Goal: Transaction & Acquisition: Purchase product/service

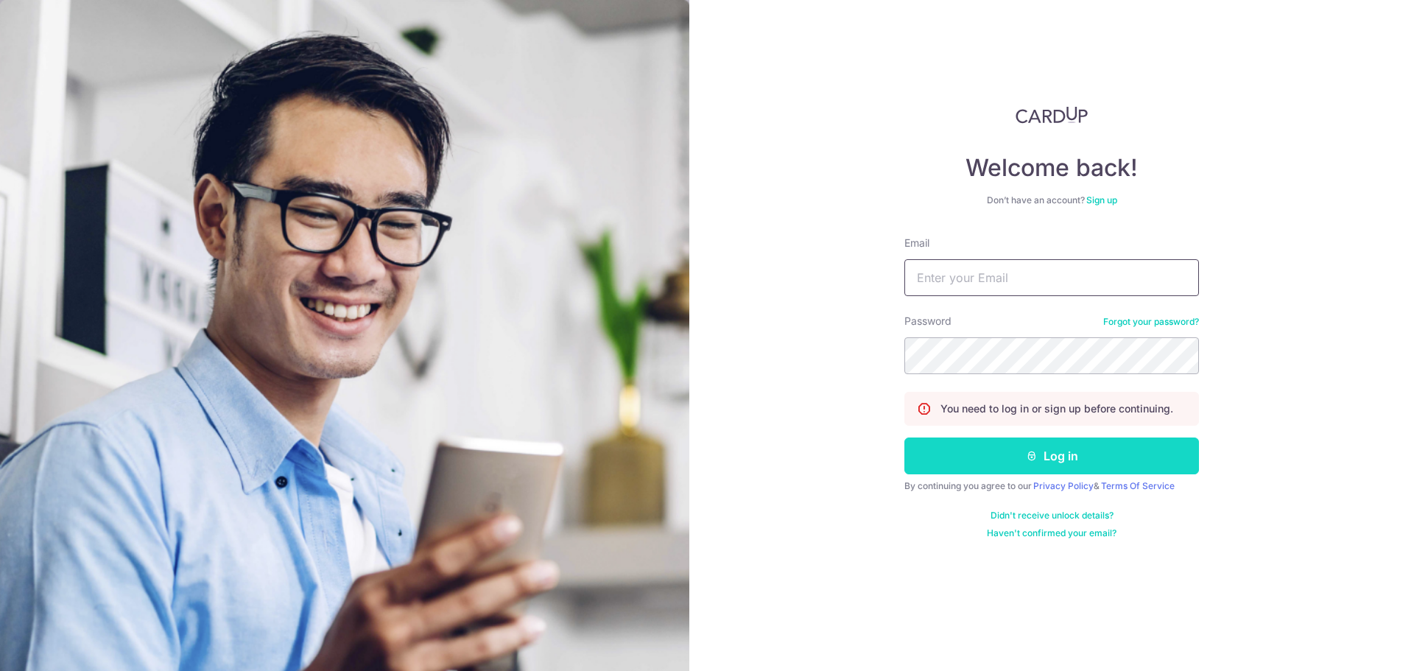
type input "[EMAIL_ADDRESS][DOMAIN_NAME]"
click at [1012, 457] on button "Log in" at bounding box center [1051, 455] width 295 height 37
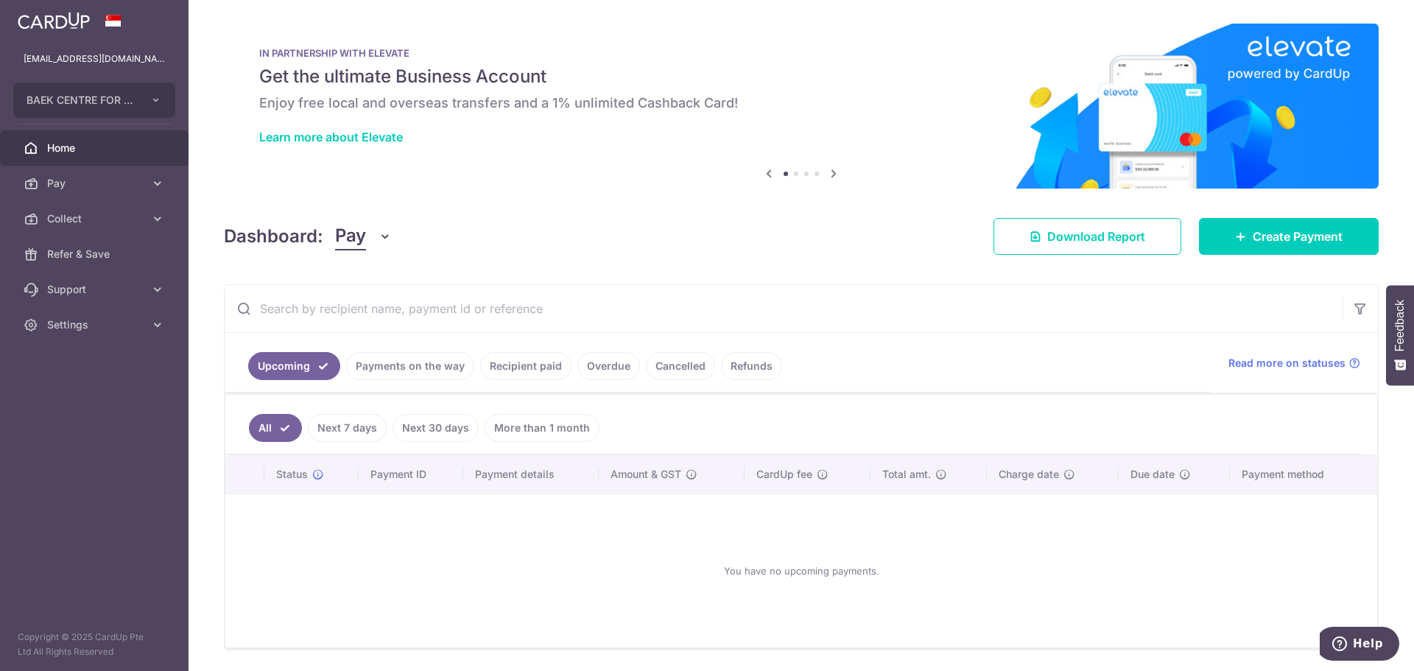
click at [425, 366] on link "Payments on the way" at bounding box center [410, 366] width 128 height 28
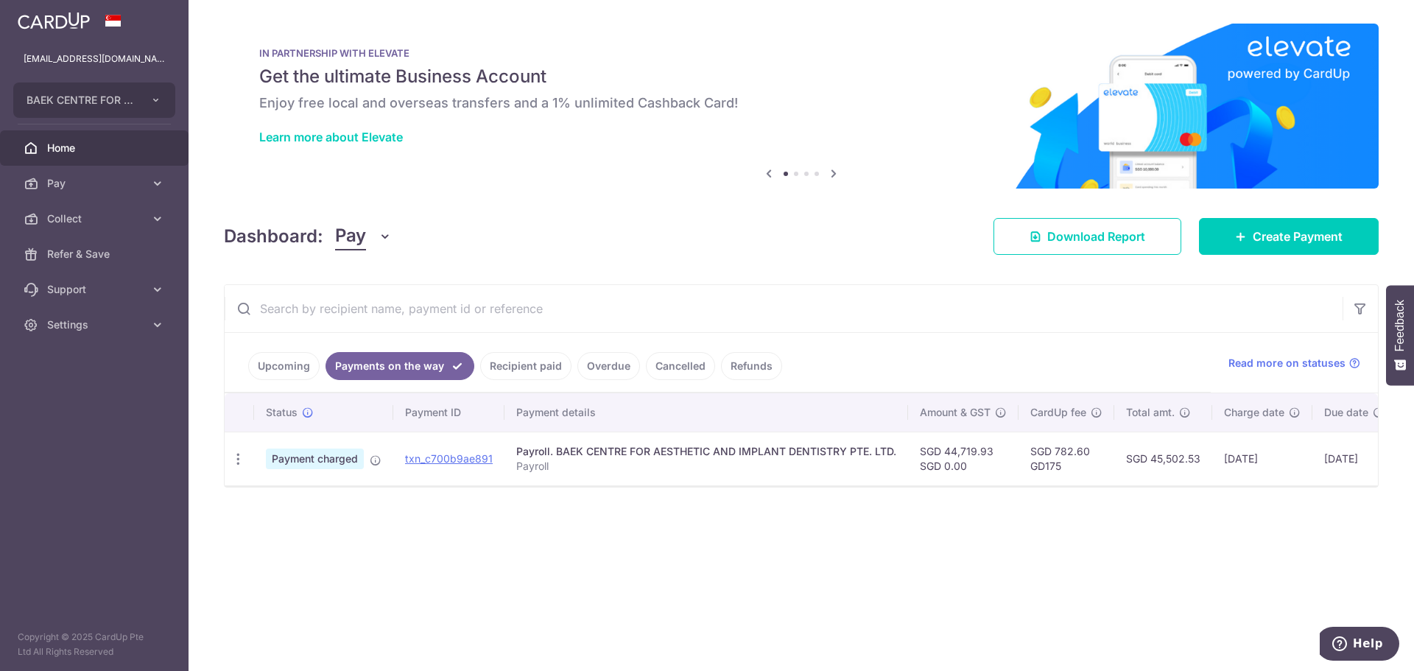
click at [529, 364] on link "Recipient paid" at bounding box center [525, 366] width 91 height 28
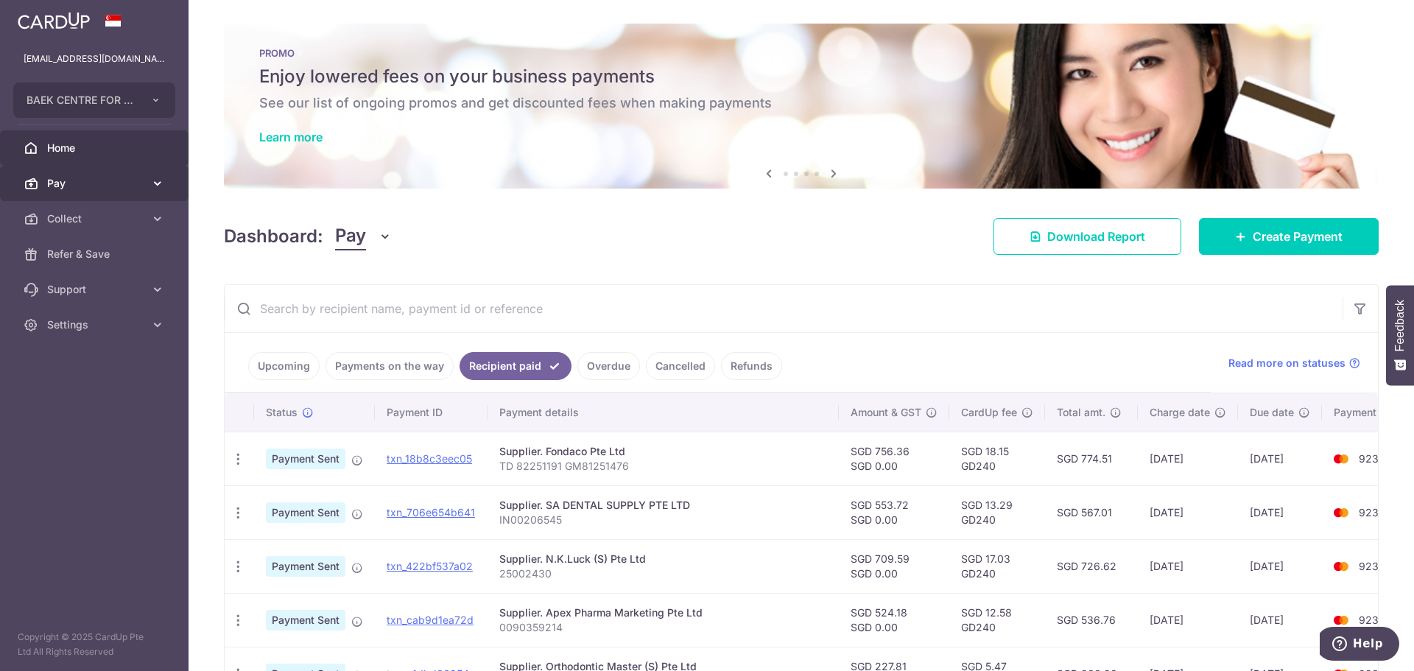
click at [53, 186] on span "Pay" at bounding box center [95, 183] width 97 height 15
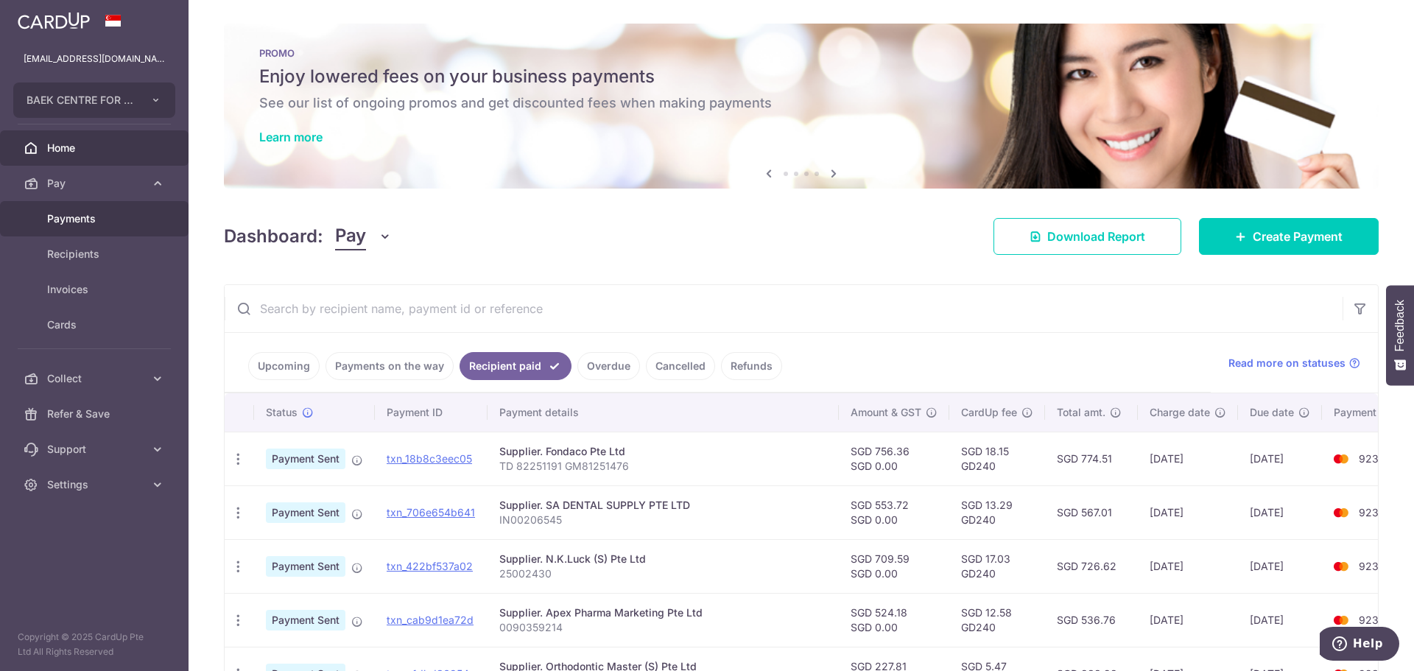
click at [78, 226] on link "Payments" at bounding box center [94, 218] width 189 height 35
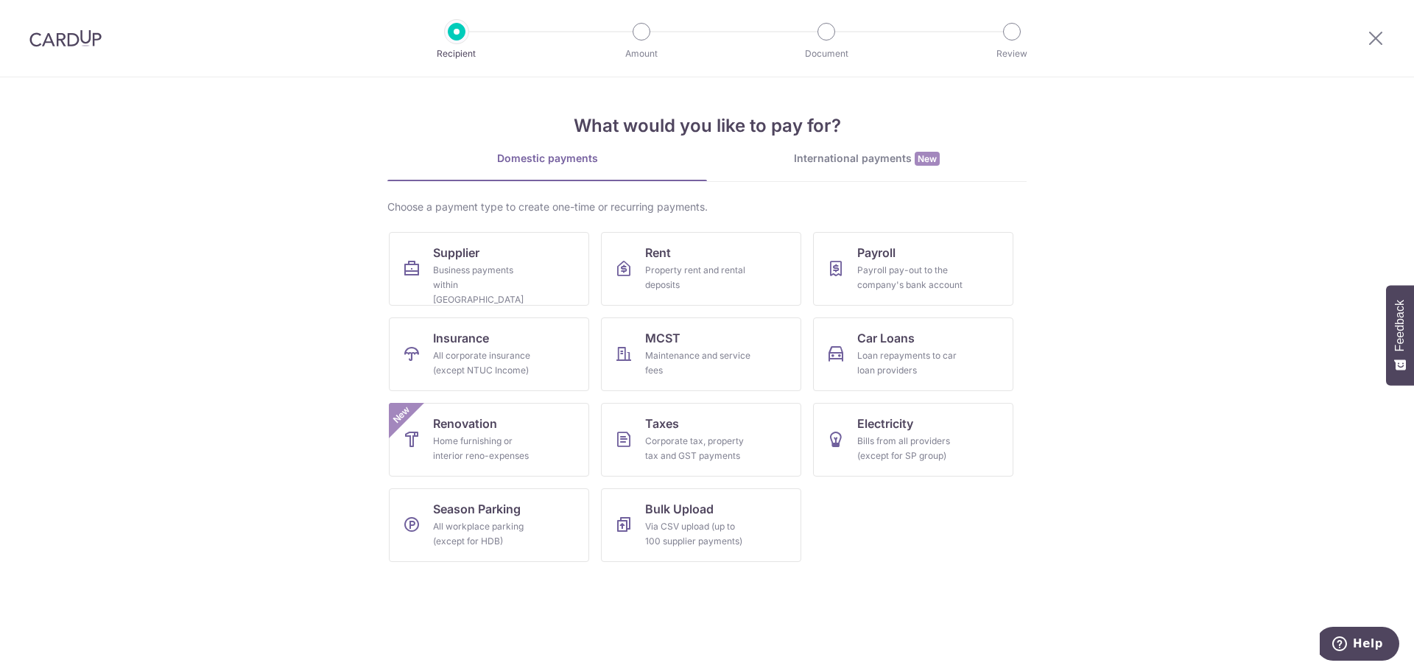
click at [62, 43] on img at bounding box center [65, 38] width 72 height 18
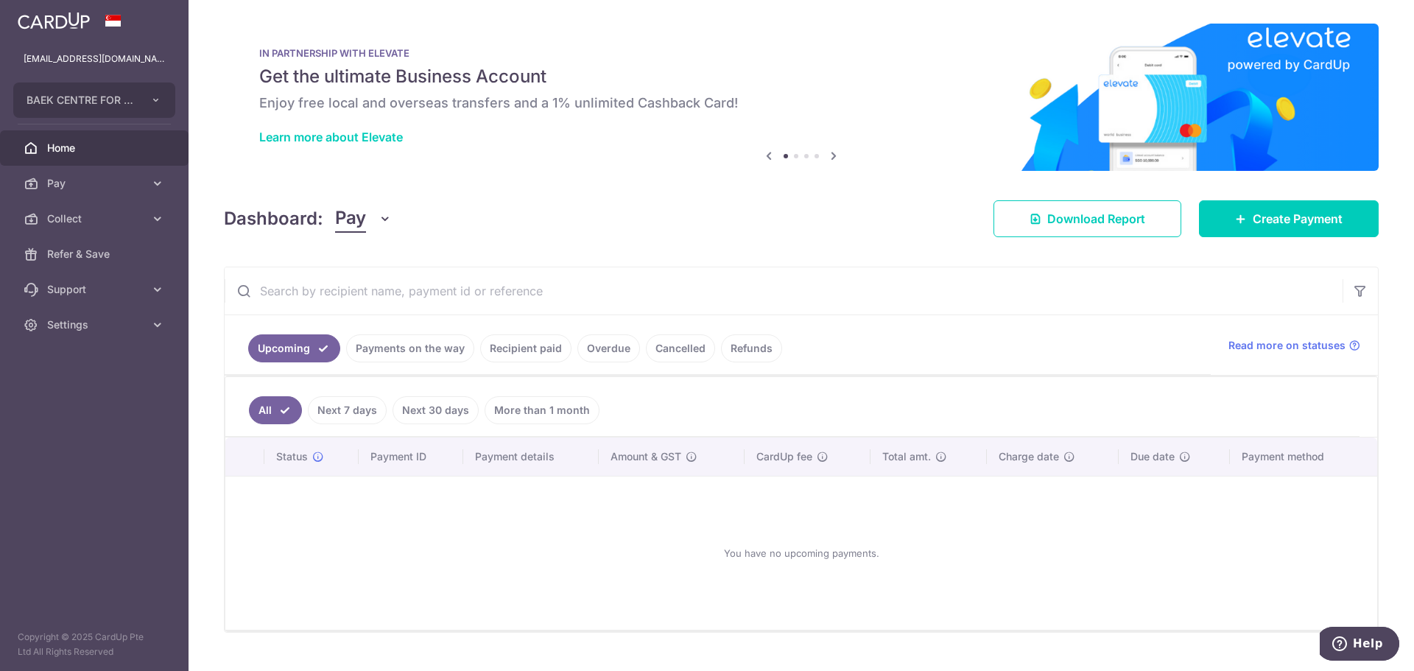
click at [406, 348] on link "Payments on the way" at bounding box center [410, 348] width 128 height 28
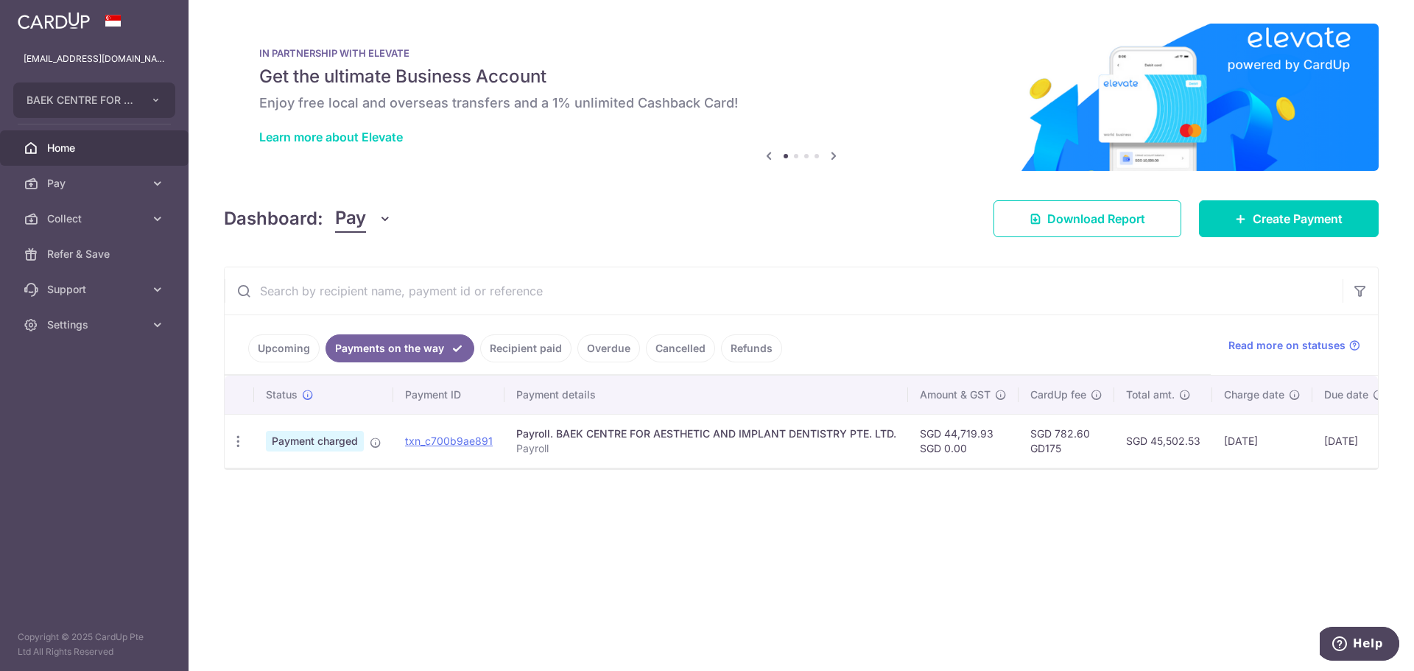
click at [519, 349] on link "Recipient paid" at bounding box center [525, 348] width 91 height 28
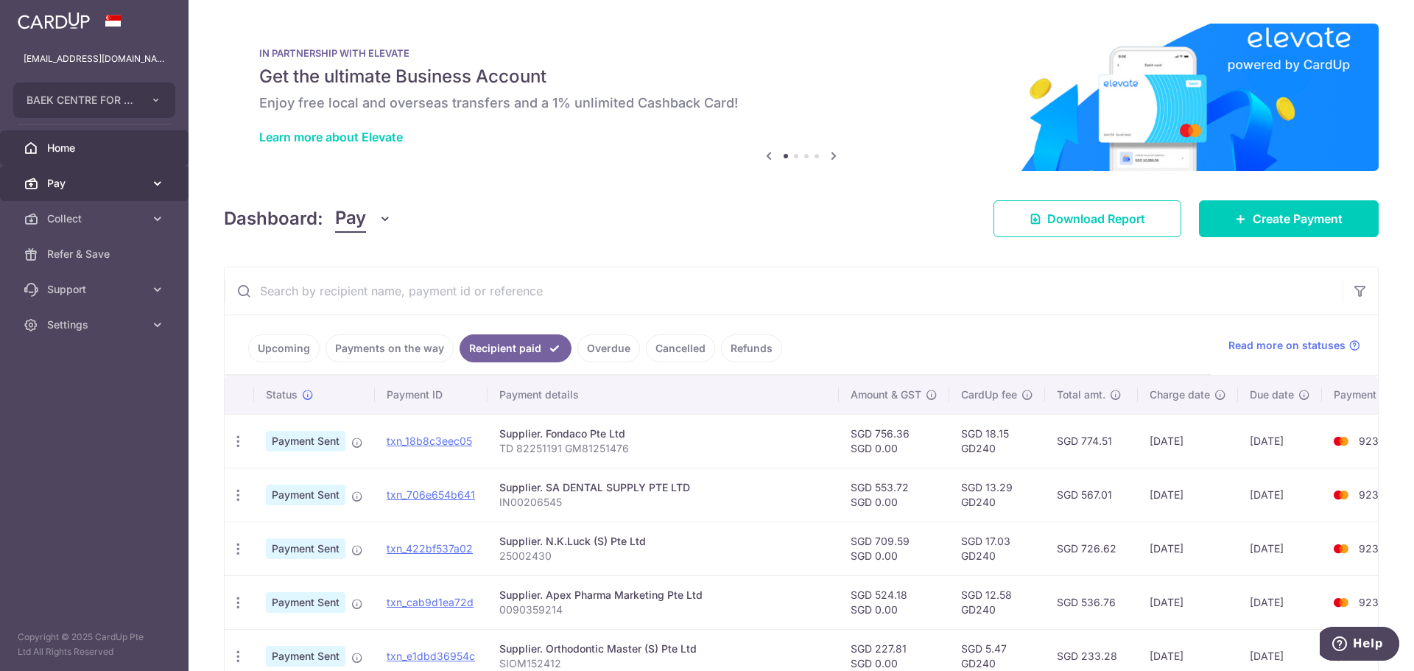
click at [74, 187] on span "Pay" at bounding box center [95, 183] width 97 height 15
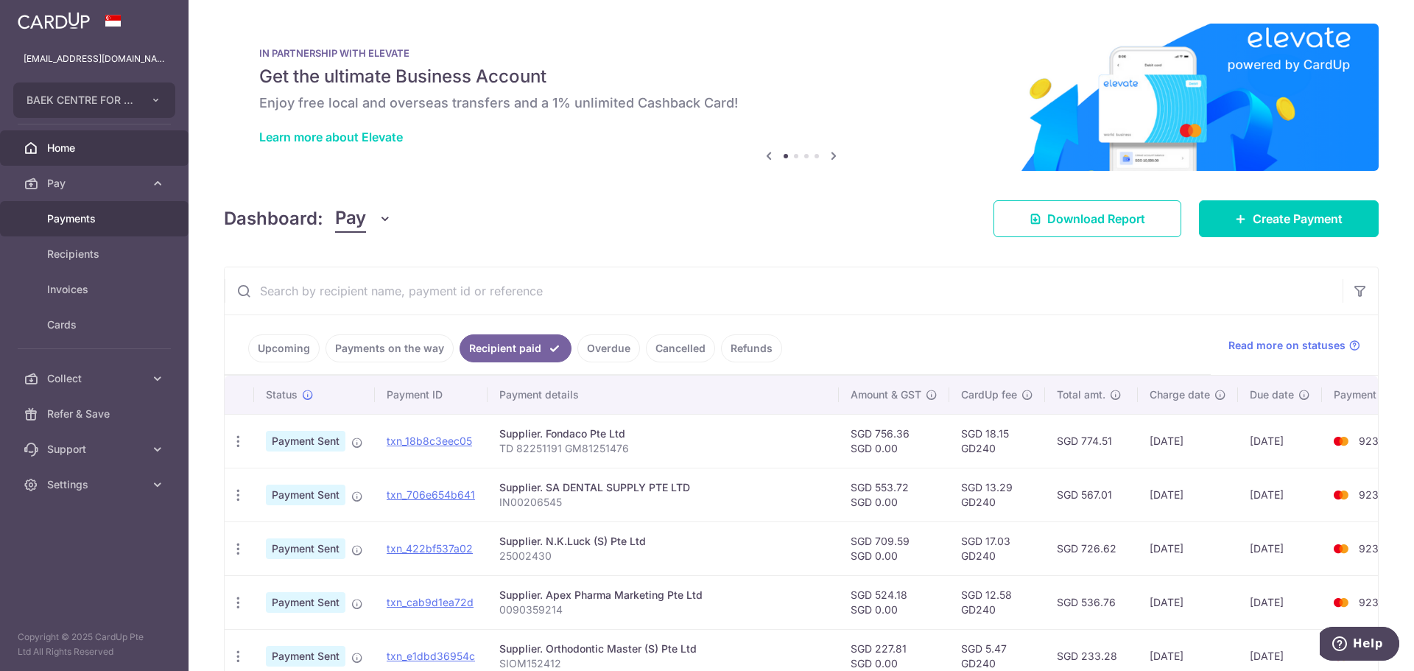
click at [88, 214] on span "Payments" at bounding box center [95, 218] width 97 height 15
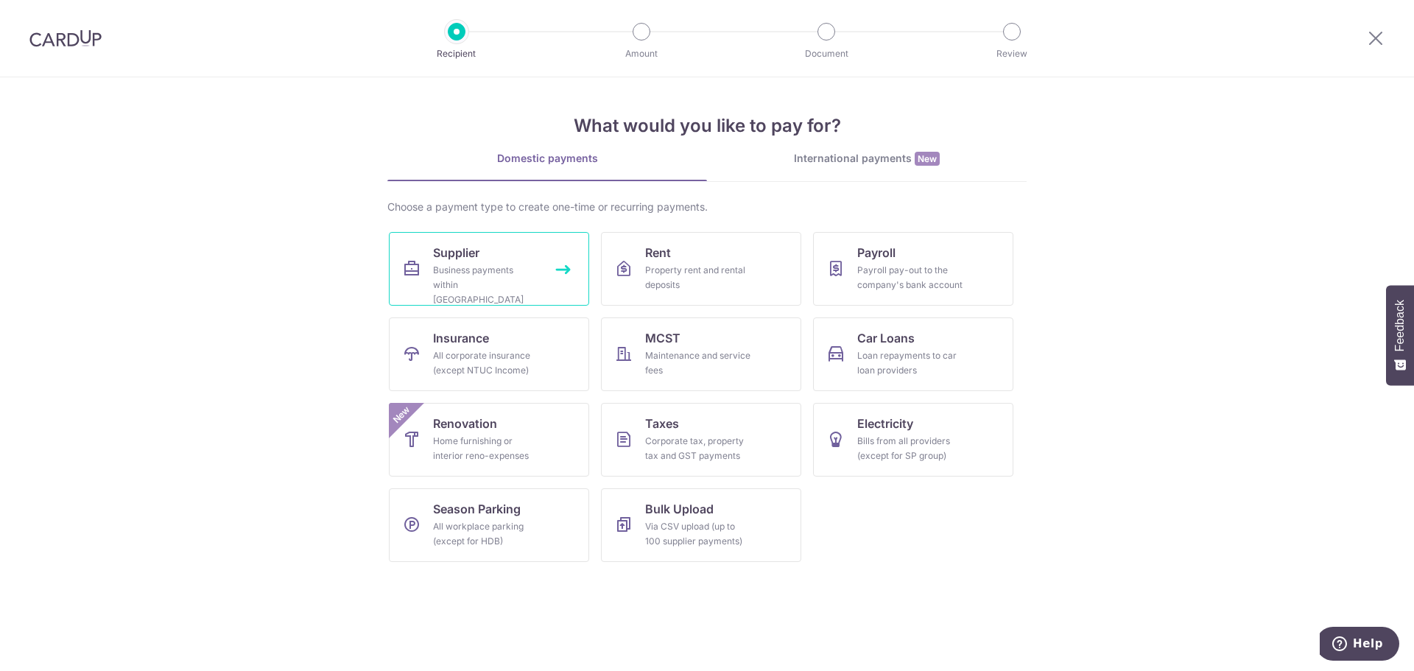
click at [550, 265] on link "Supplier Business payments within Singapore" at bounding box center [489, 269] width 200 height 74
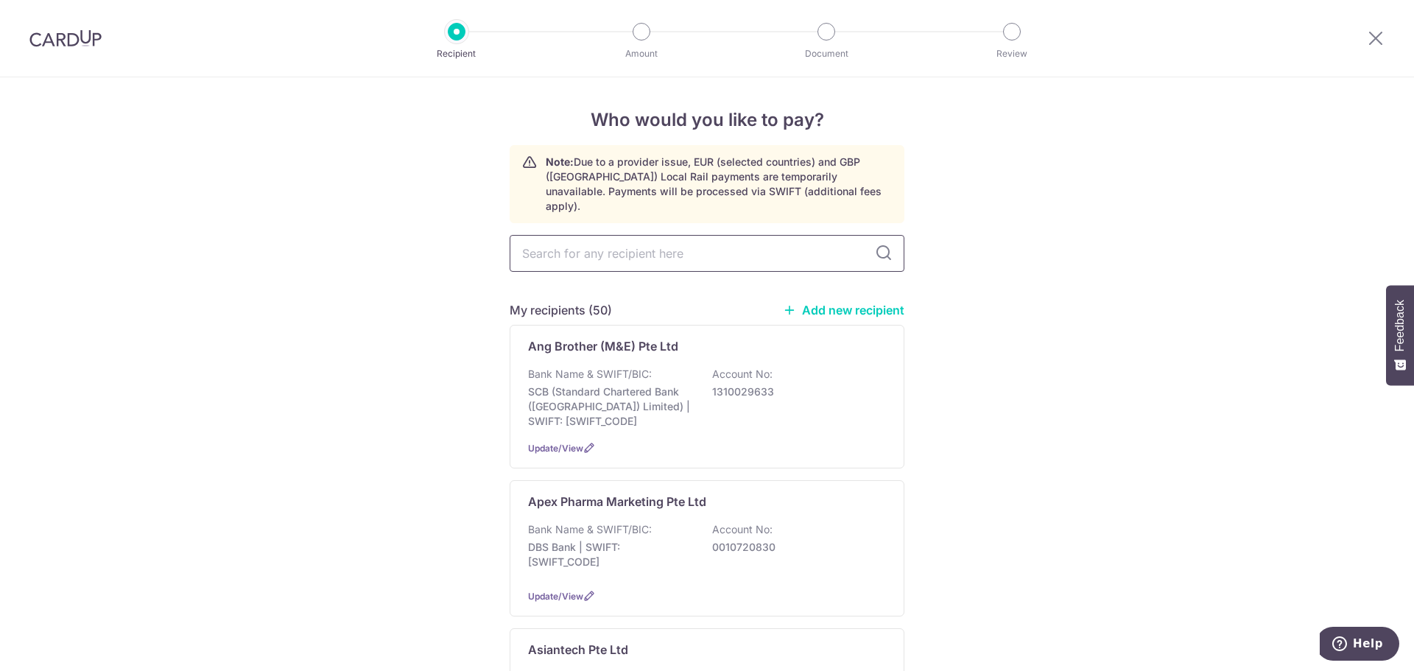
click at [794, 238] on input "text" at bounding box center [707, 253] width 395 height 37
type input "hero"
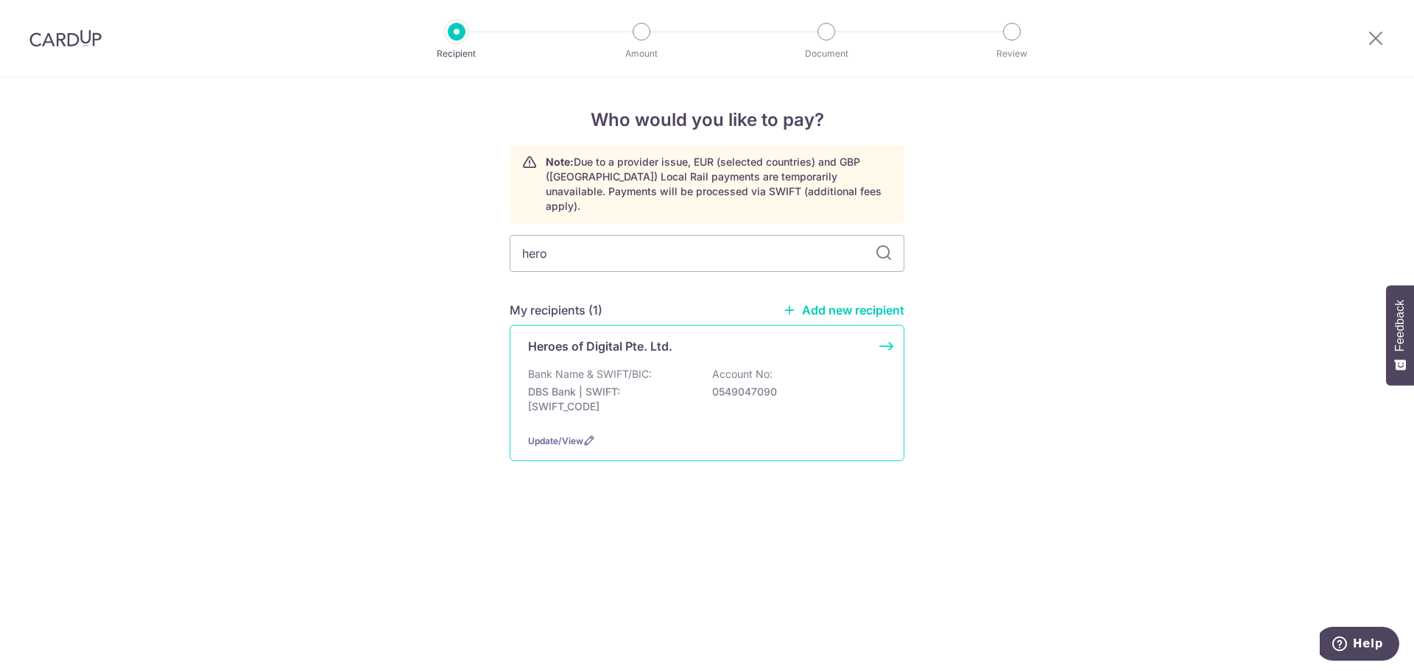
click at [886, 329] on div "Heroes of Digital Pte. Ltd. Bank Name & SWIFT/BIC: DBS Bank | SWIFT: DBSSSGSGXX…" at bounding box center [707, 393] width 395 height 136
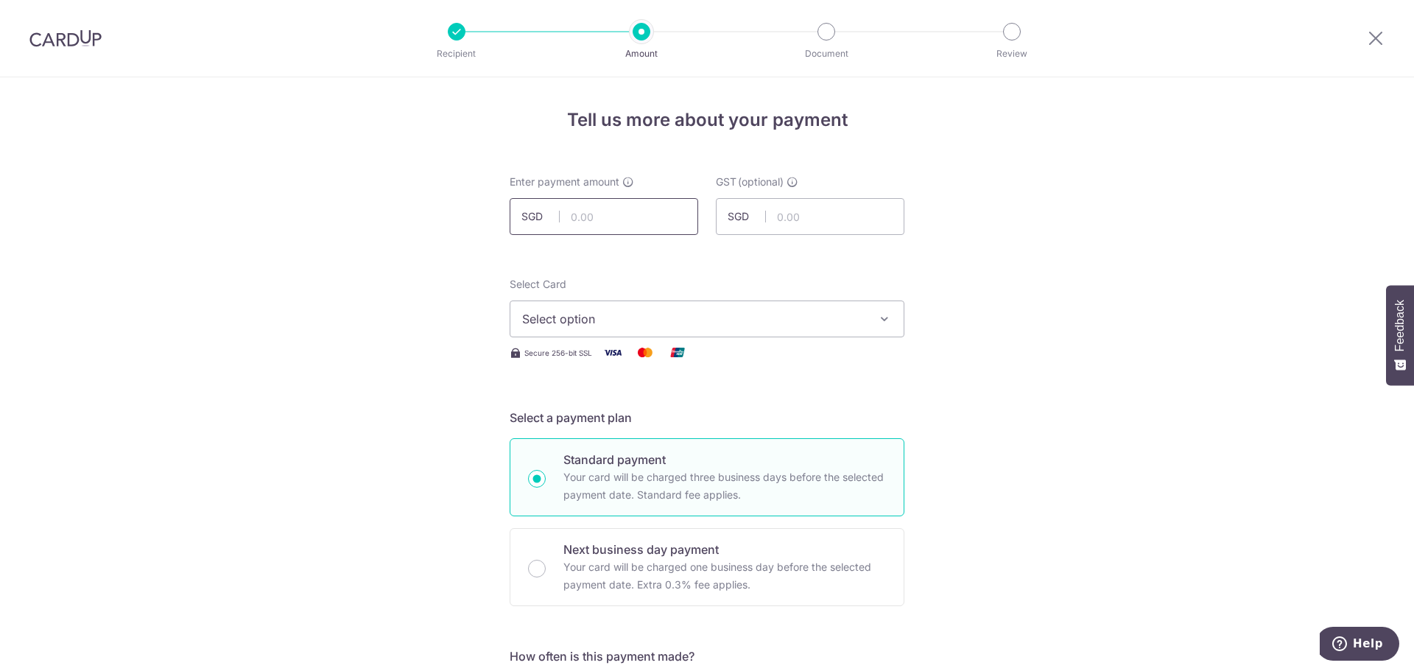
click at [591, 217] on input "text" at bounding box center [604, 216] width 189 height 37
type input "981.00"
click at [527, 317] on span "Select option" at bounding box center [693, 319] width 343 height 18
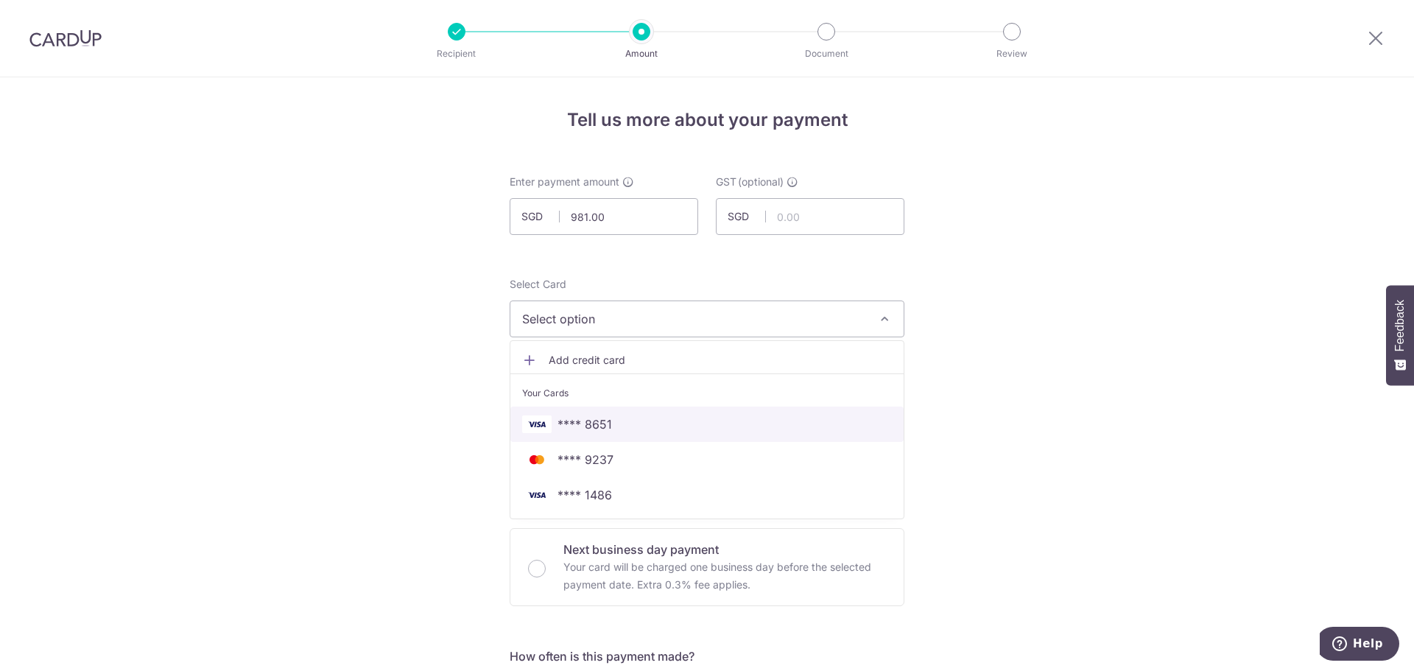
click at [614, 412] on link "**** 8651" at bounding box center [706, 423] width 393 height 35
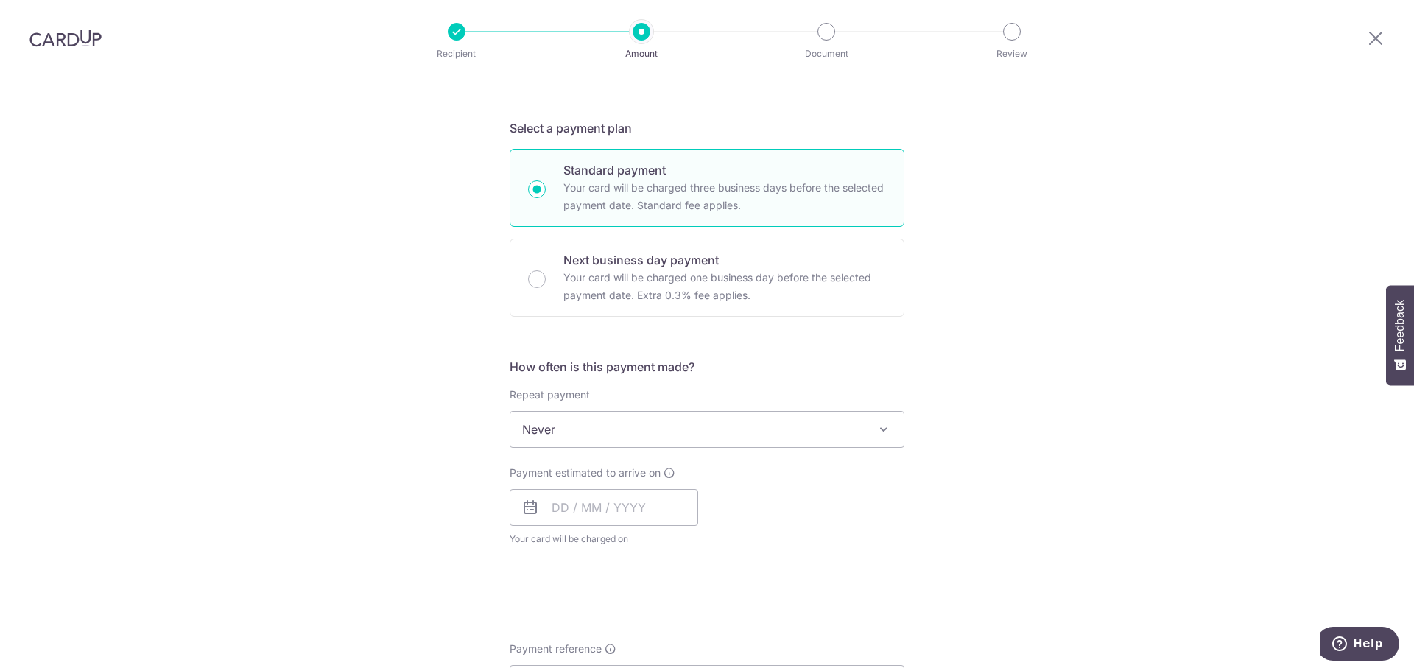
scroll to position [295, 0]
click at [582, 503] on input "text" at bounding box center [604, 502] width 189 height 37
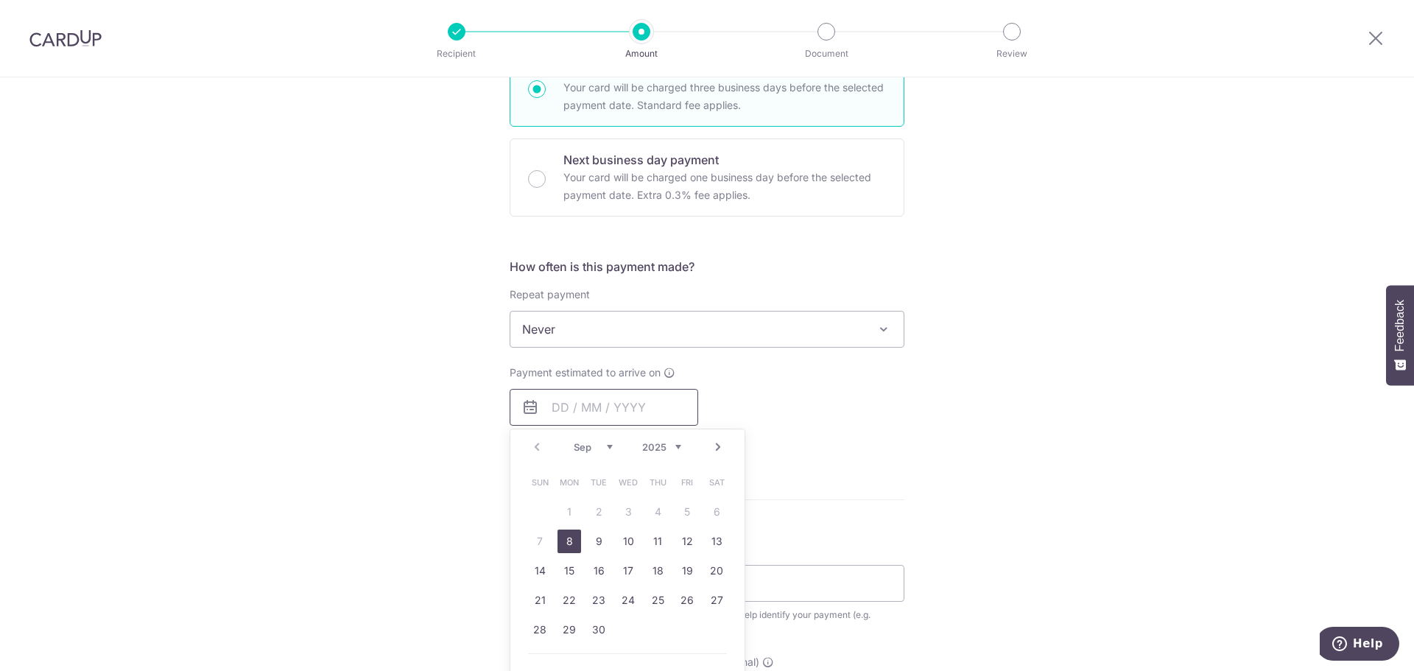
scroll to position [515, 0]
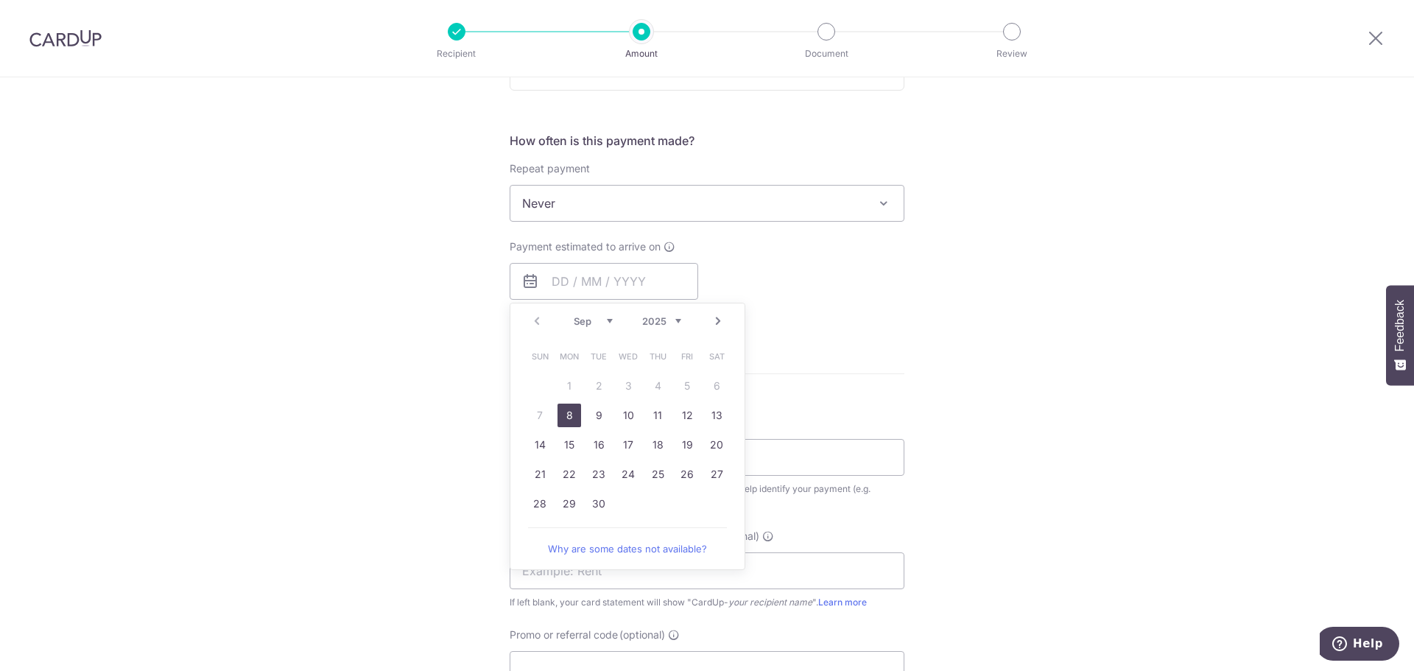
click at [563, 407] on link "8" at bounding box center [569, 416] width 24 height 24
type input "[DATE]"
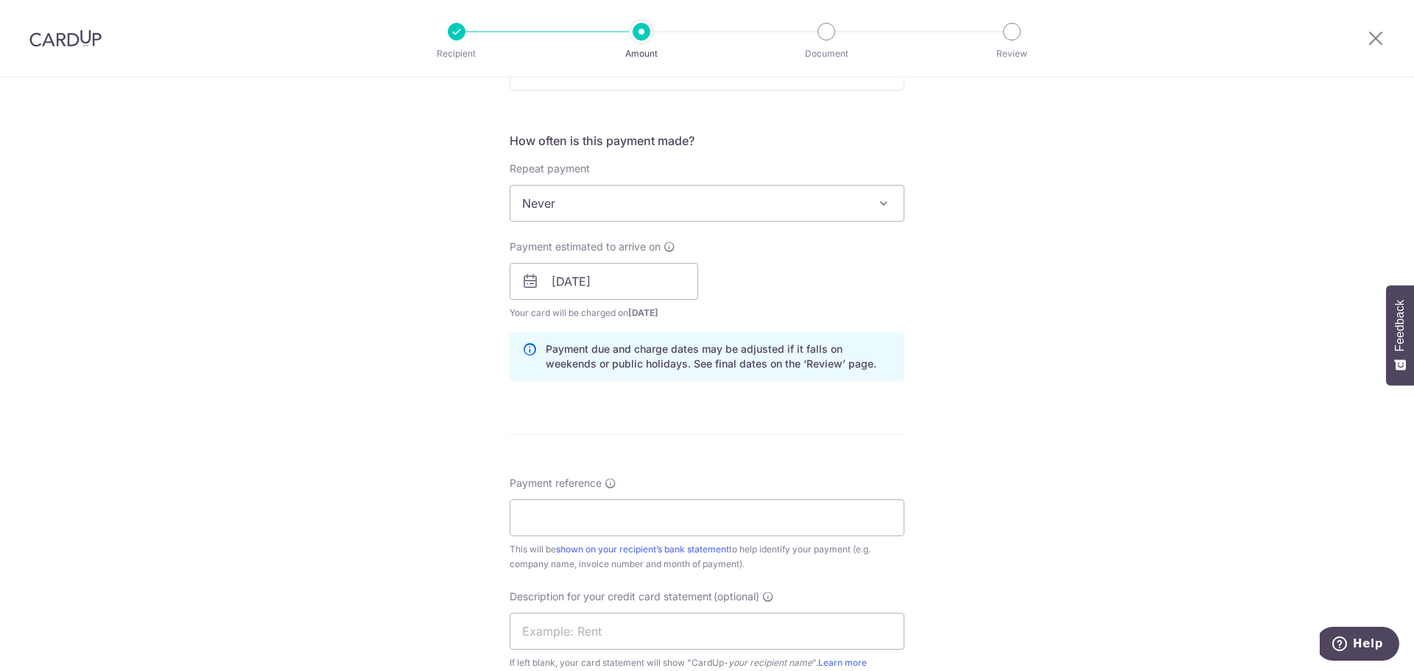
scroll to position [736, 0]
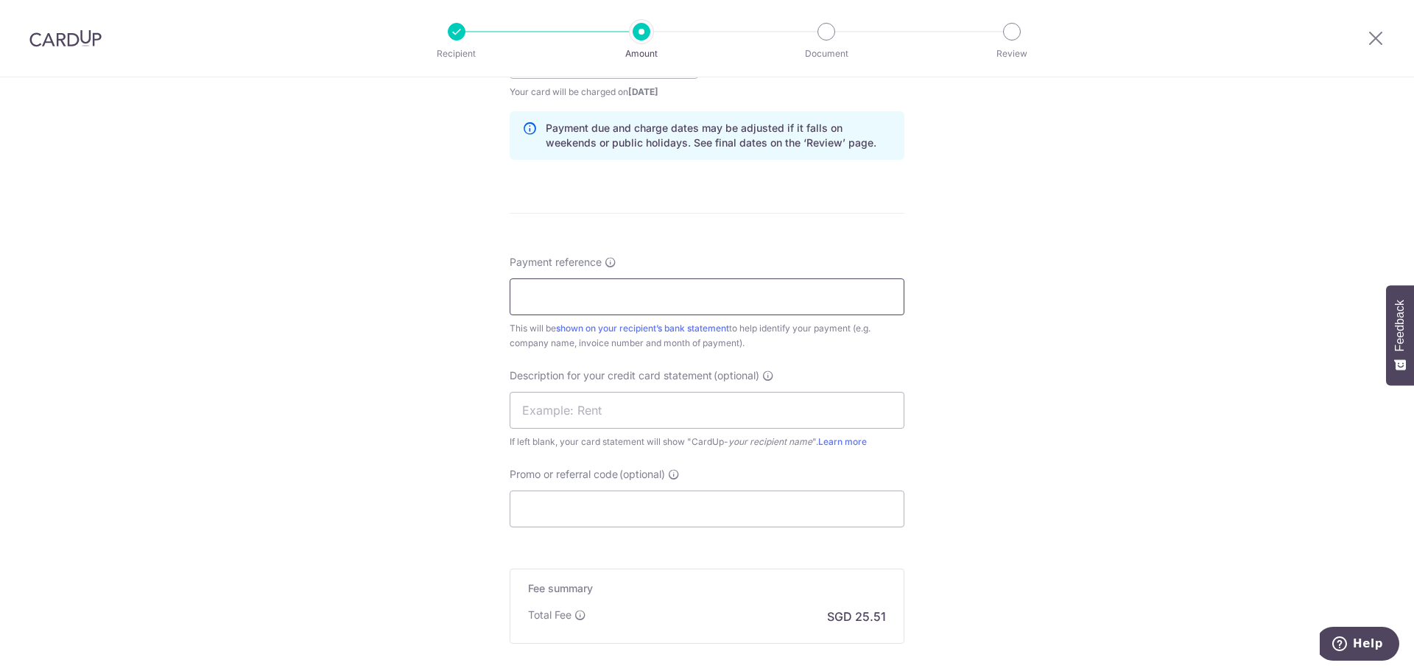
click at [627, 296] on input "Payment reference" at bounding box center [707, 296] width 395 height 37
paste input "212491"
type input "212491"
click at [553, 517] on input "Promo or referral code (optional)" at bounding box center [707, 508] width 395 height 37
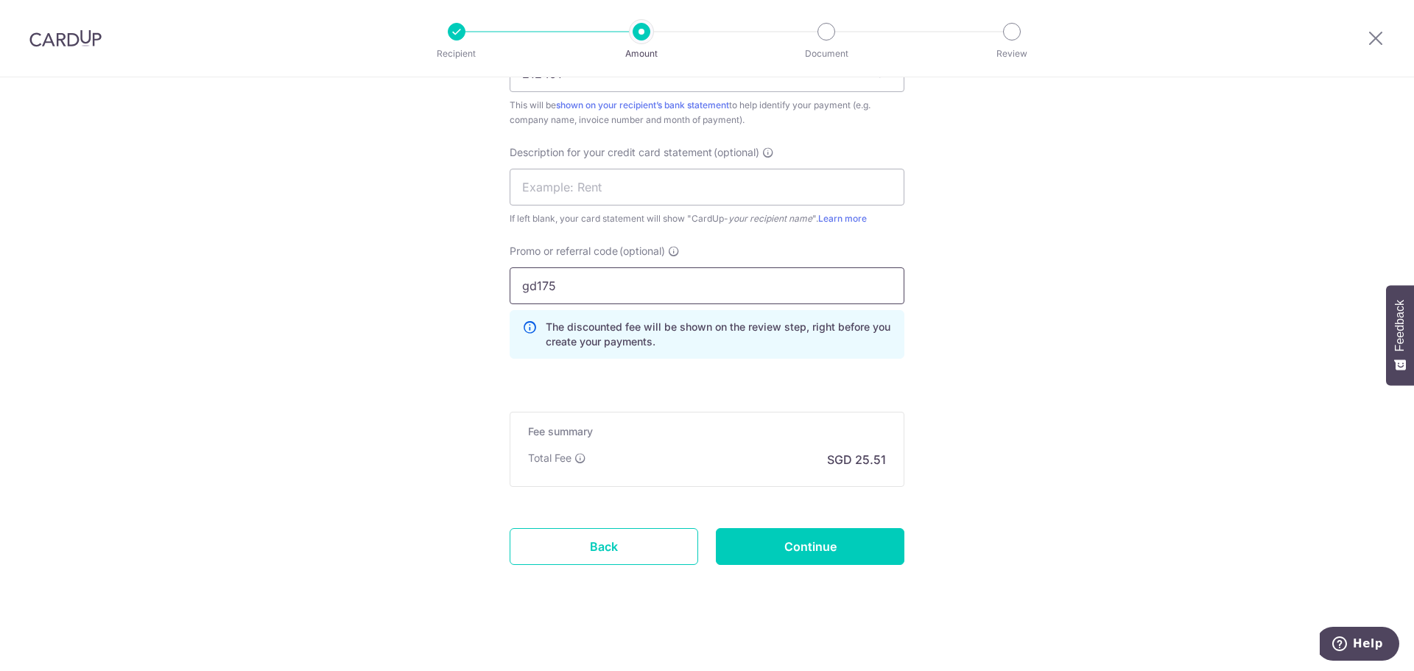
scroll to position [964, 0]
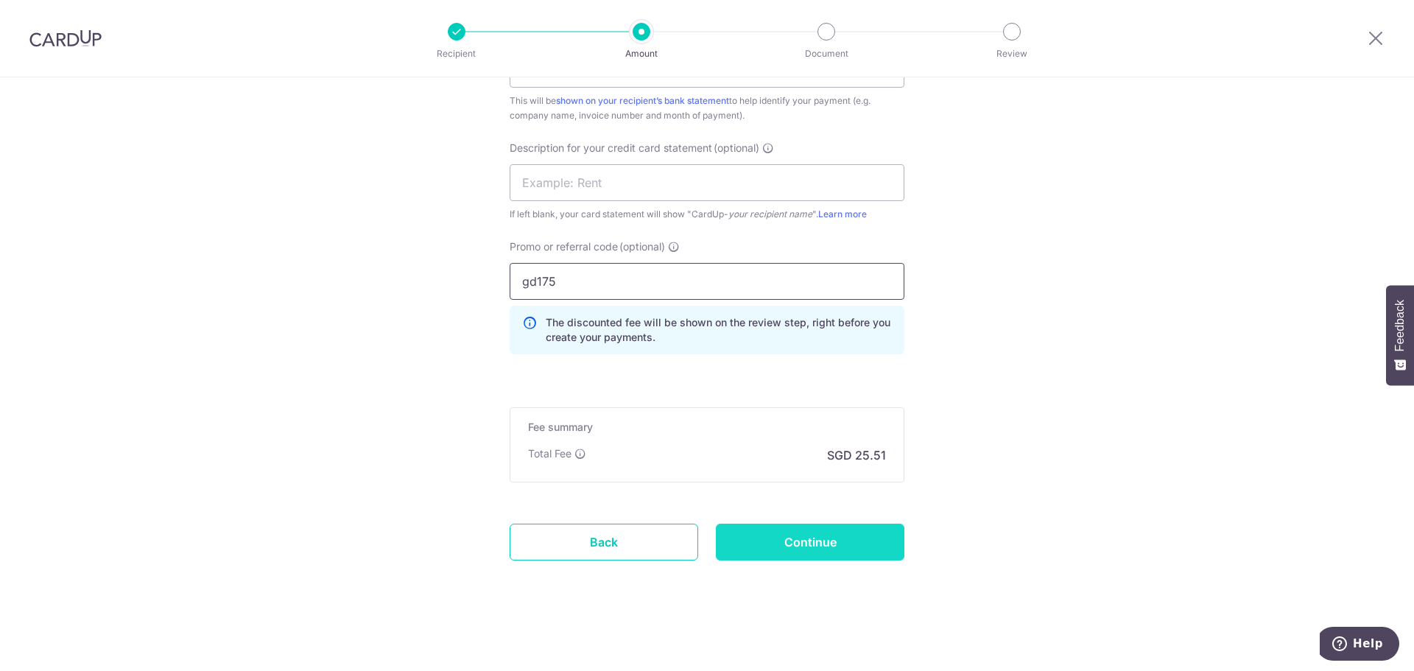
type input "gd175"
click at [785, 540] on input "Continue" at bounding box center [810, 542] width 189 height 37
type input "Create Schedule"
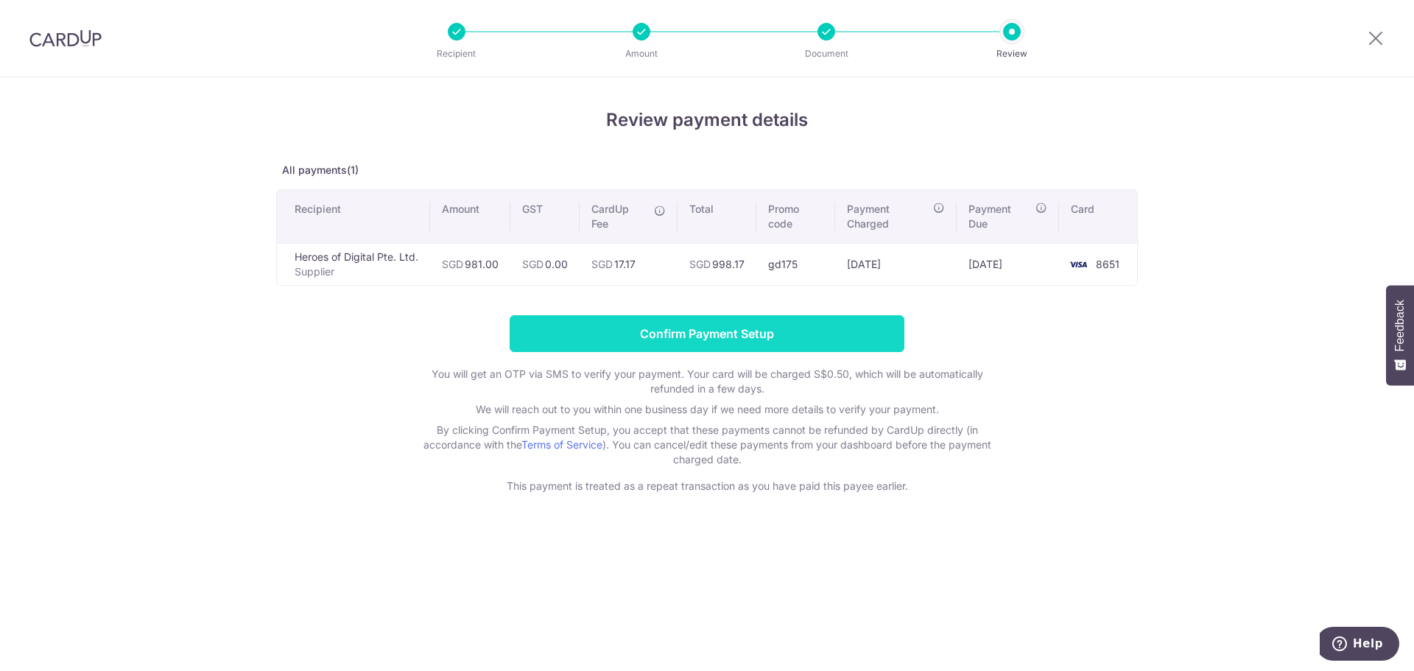
click at [714, 331] on input "Confirm Payment Setup" at bounding box center [707, 333] width 395 height 37
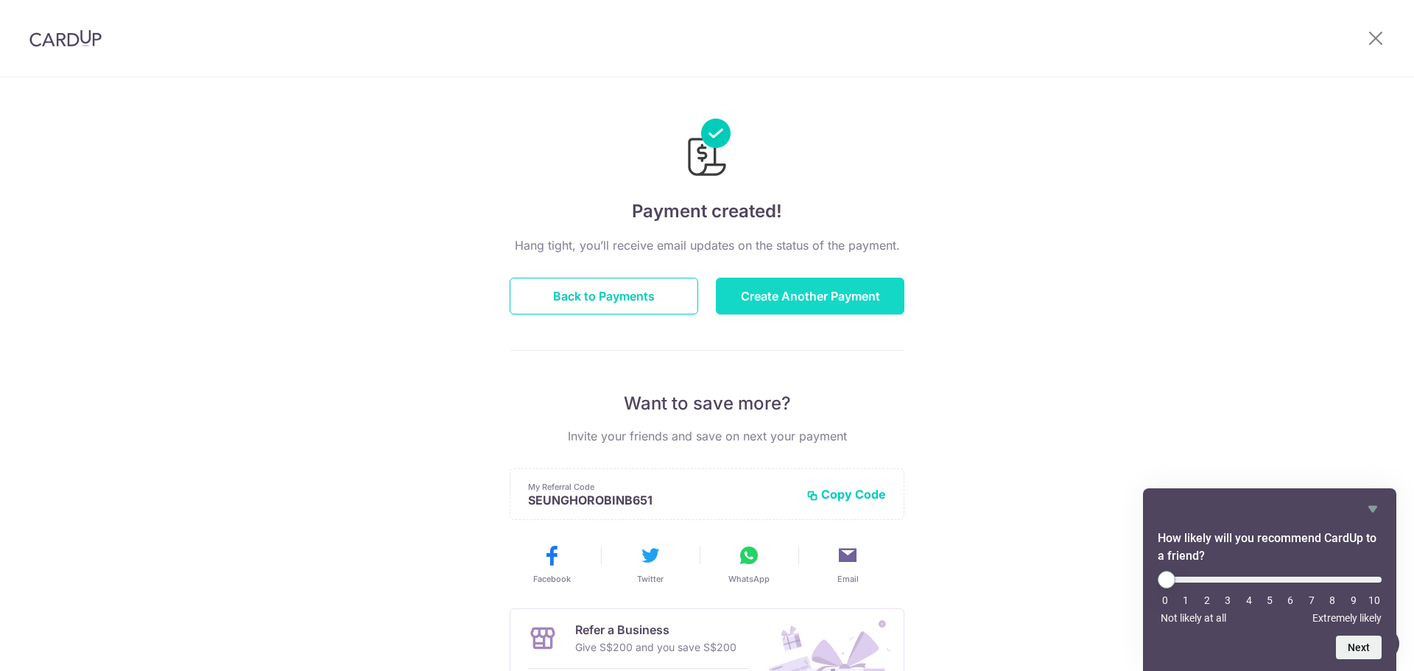
click at [822, 292] on button "Create Another Payment" at bounding box center [810, 296] width 189 height 37
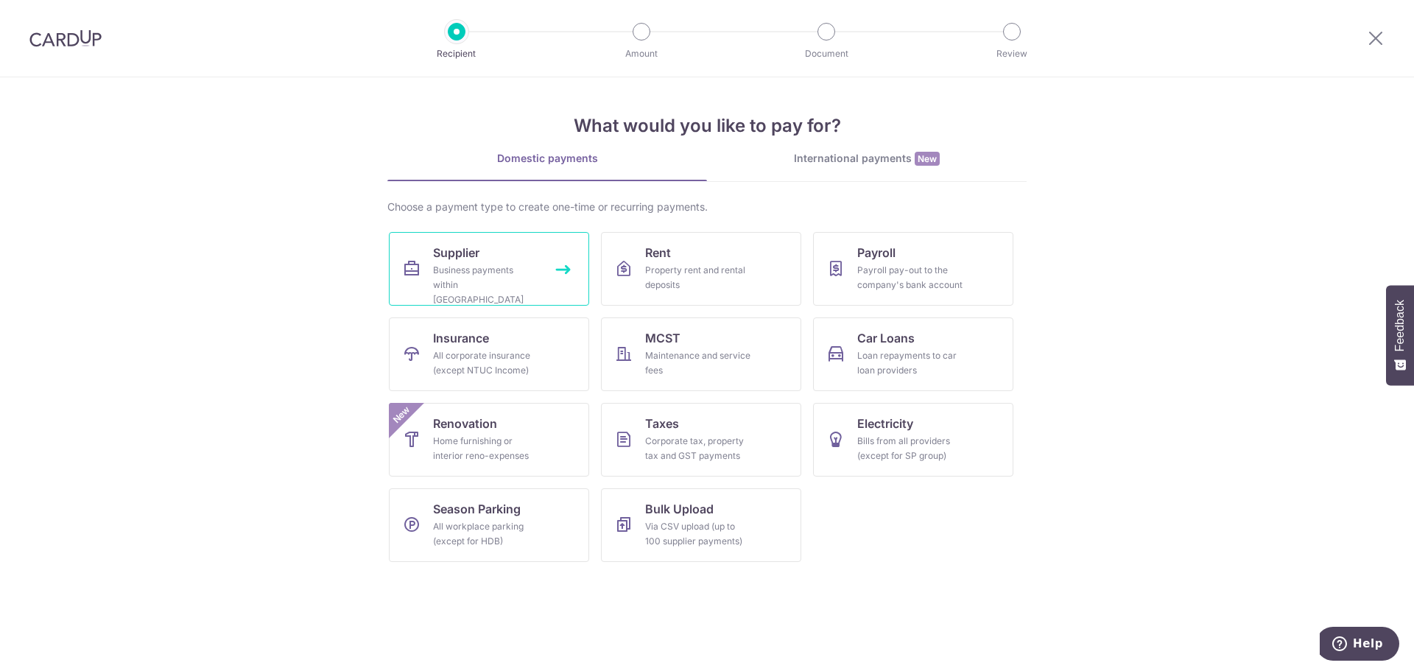
click at [566, 264] on link "Supplier Business payments within Singapore" at bounding box center [489, 269] width 200 height 74
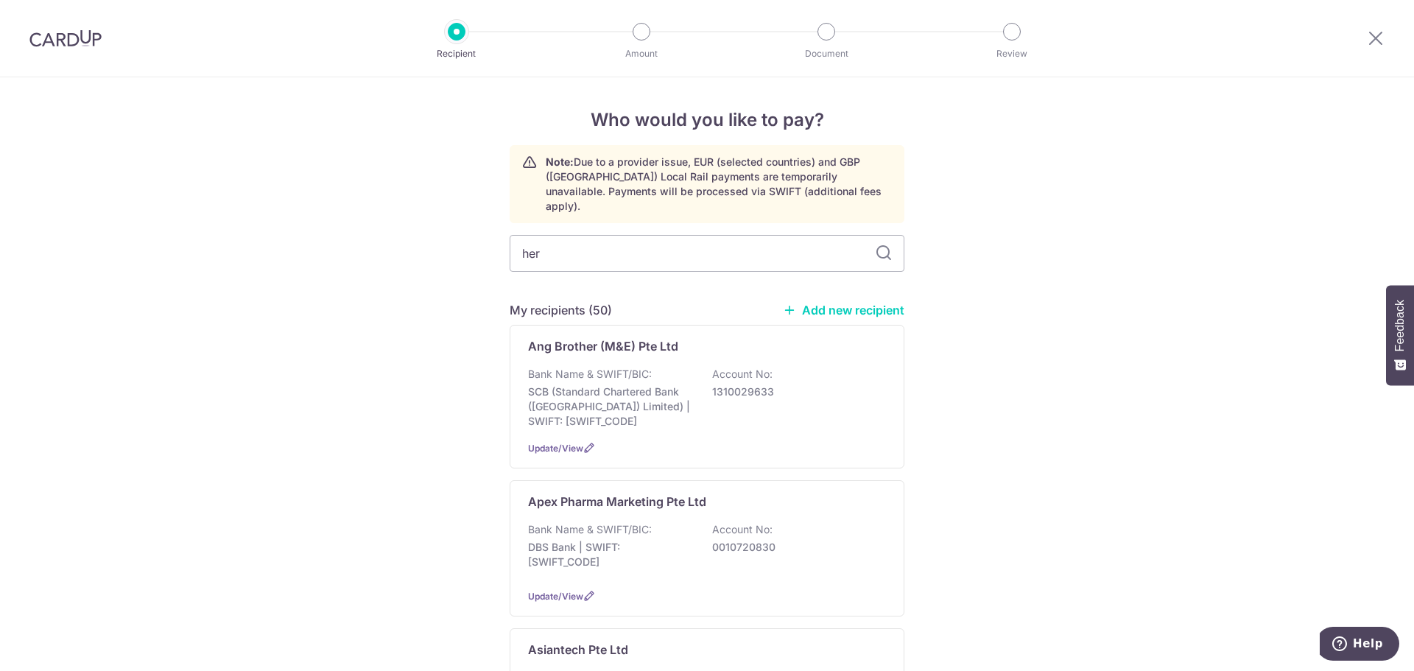
type input "hero"
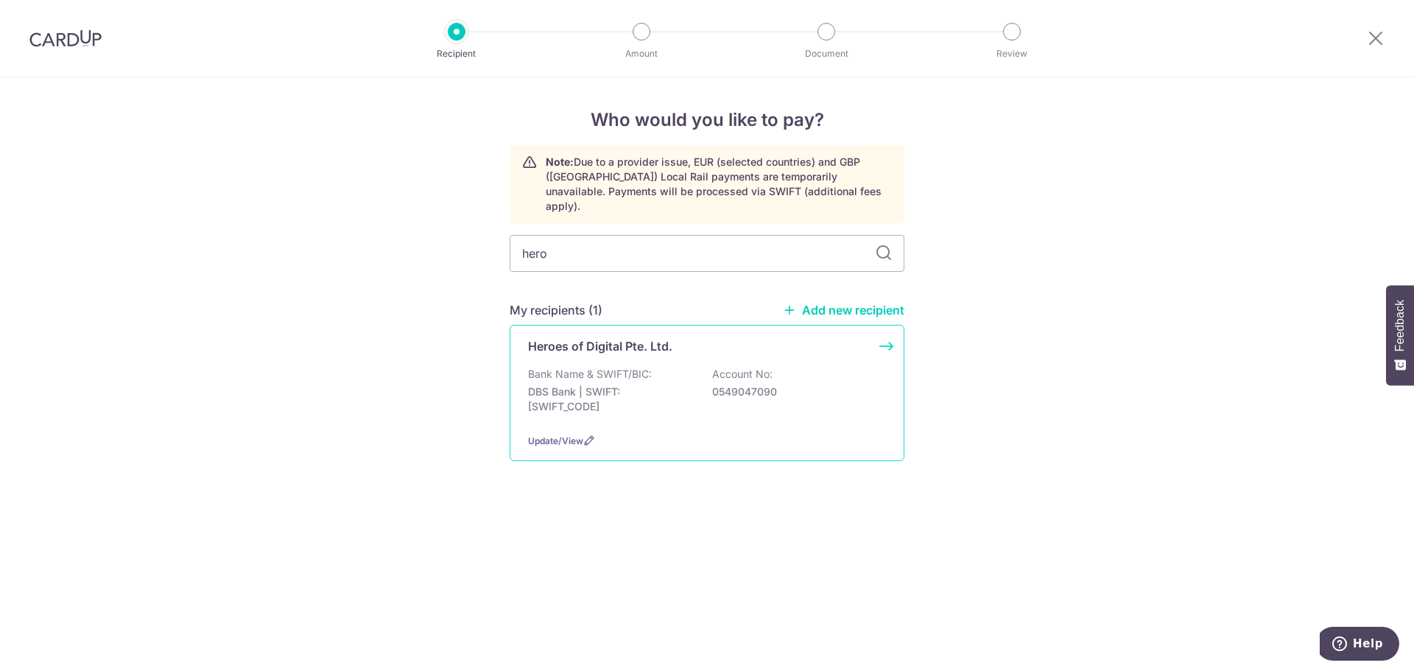
click at [882, 331] on div "Heroes of Digital Pte. Ltd. Bank Name & SWIFT/BIC: DBS Bank | SWIFT: DBSSSGSGXX…" at bounding box center [707, 393] width 395 height 136
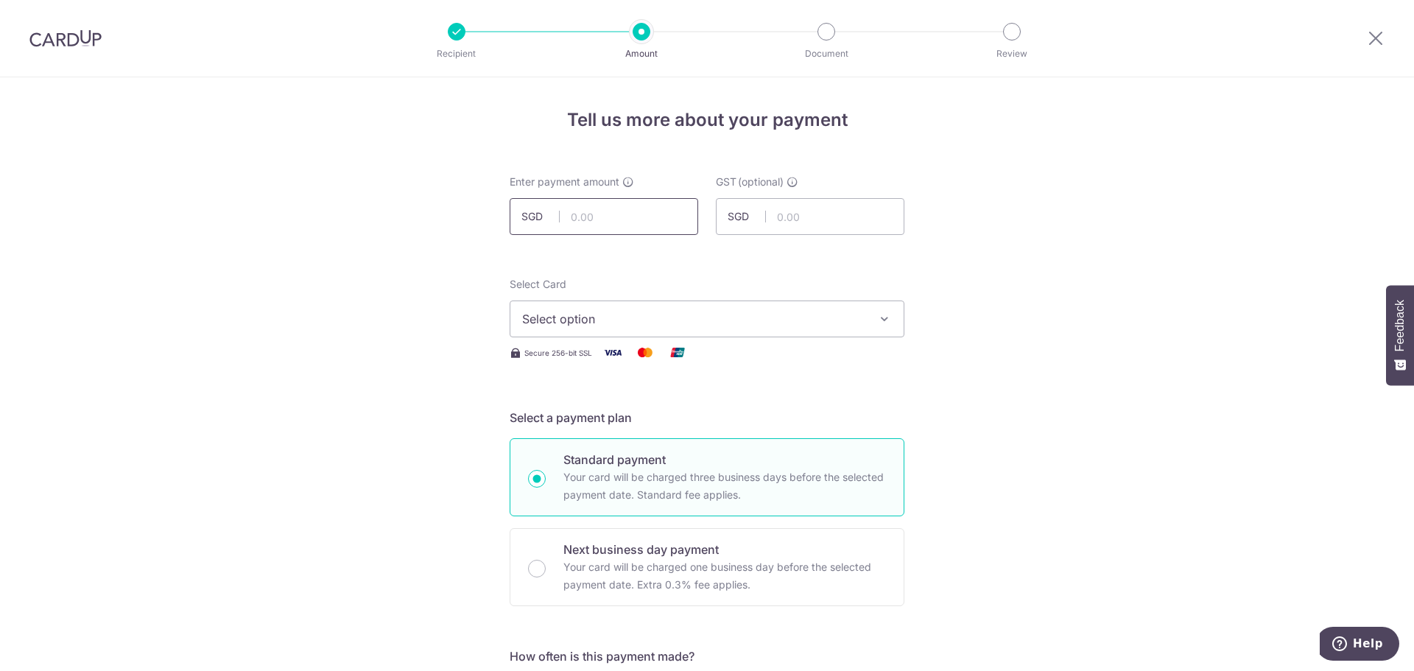
click at [624, 212] on input "text" at bounding box center [604, 216] width 189 height 37
type input "3,488.00"
click at [840, 314] on span "Select option" at bounding box center [693, 319] width 343 height 18
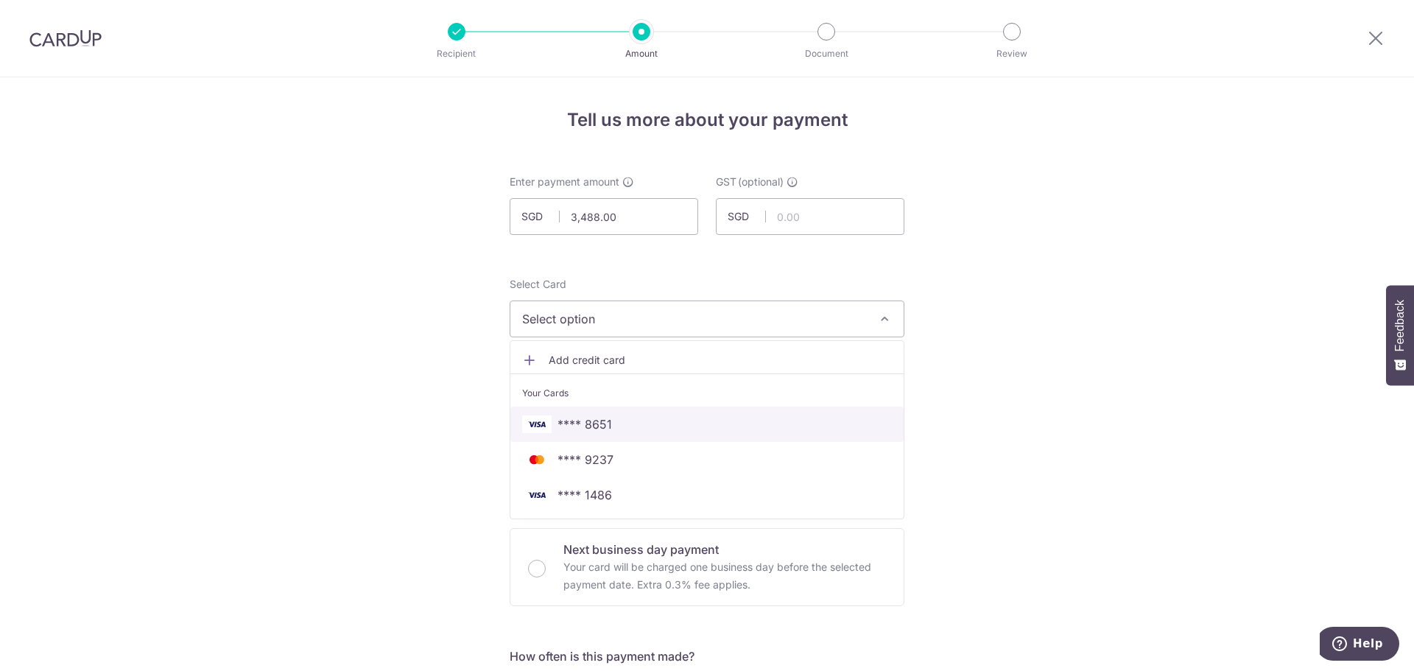
click at [601, 418] on span "**** 8651" at bounding box center [584, 424] width 54 height 18
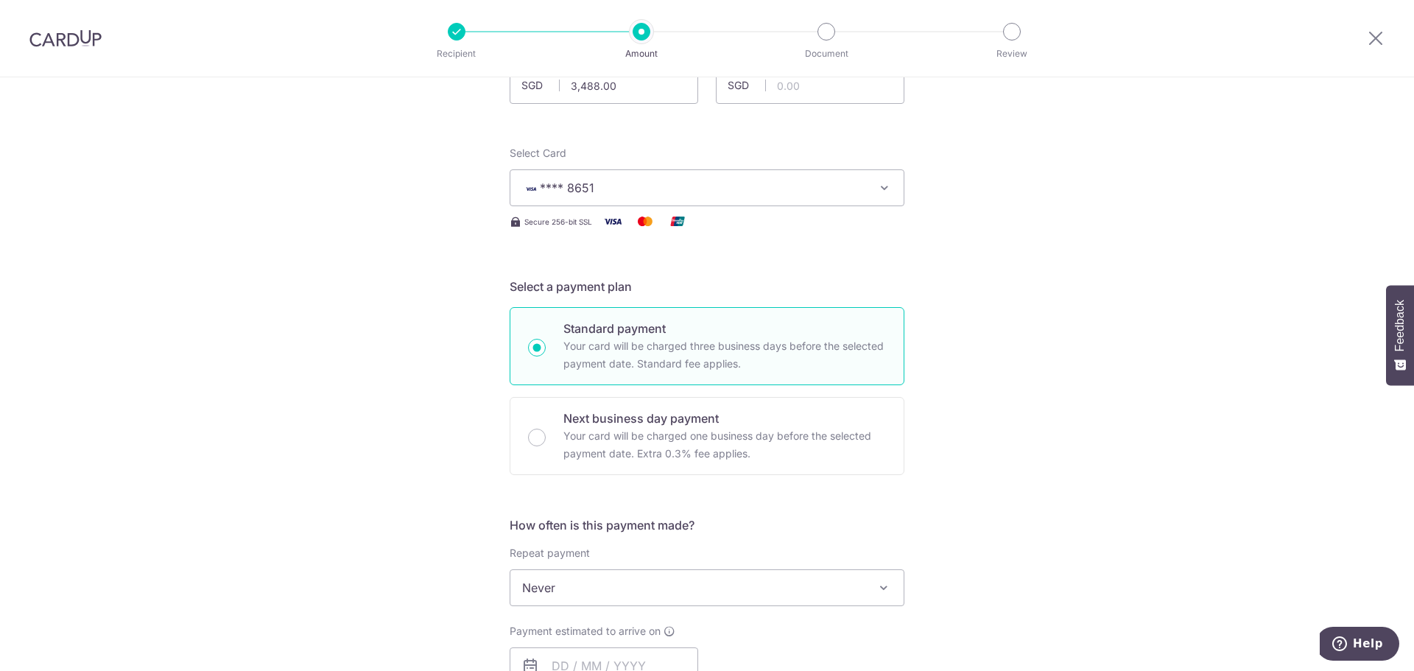
scroll to position [295, 0]
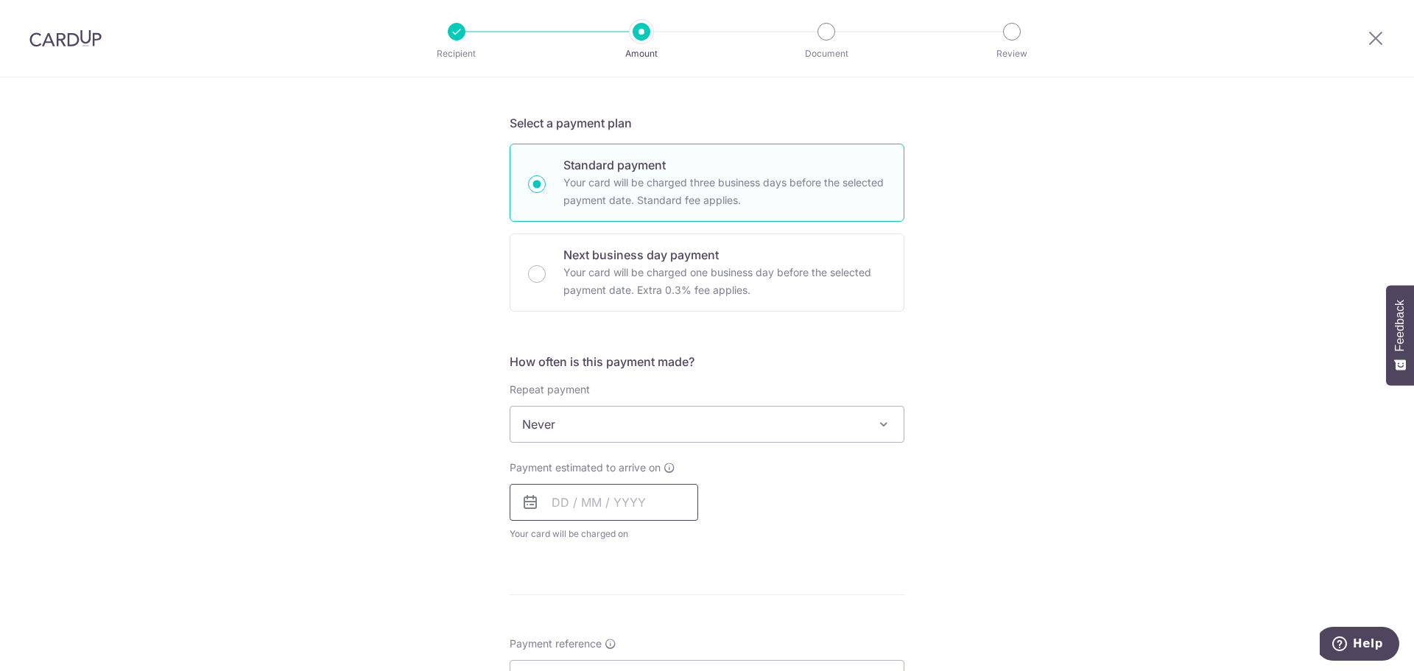
click at [617, 504] on input "text" at bounding box center [604, 502] width 189 height 37
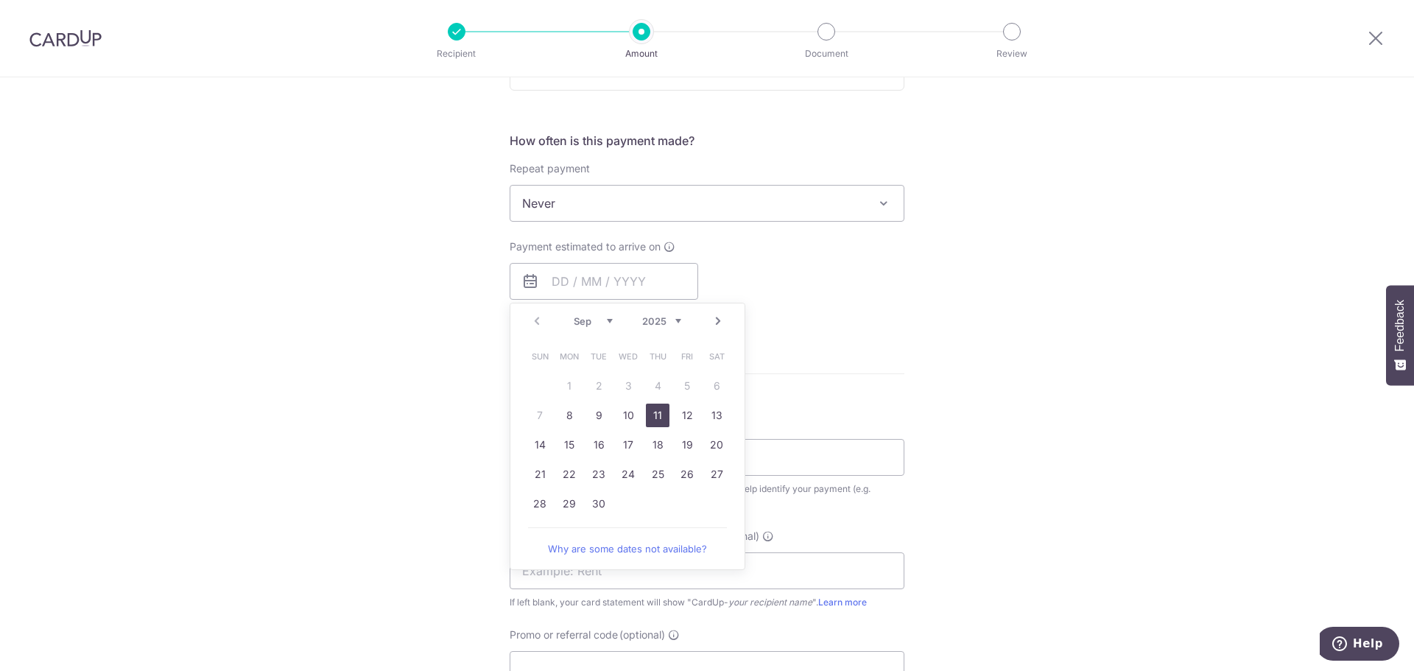
click at [652, 411] on link "11" at bounding box center [658, 416] width 24 height 24
type input "11/09/2025"
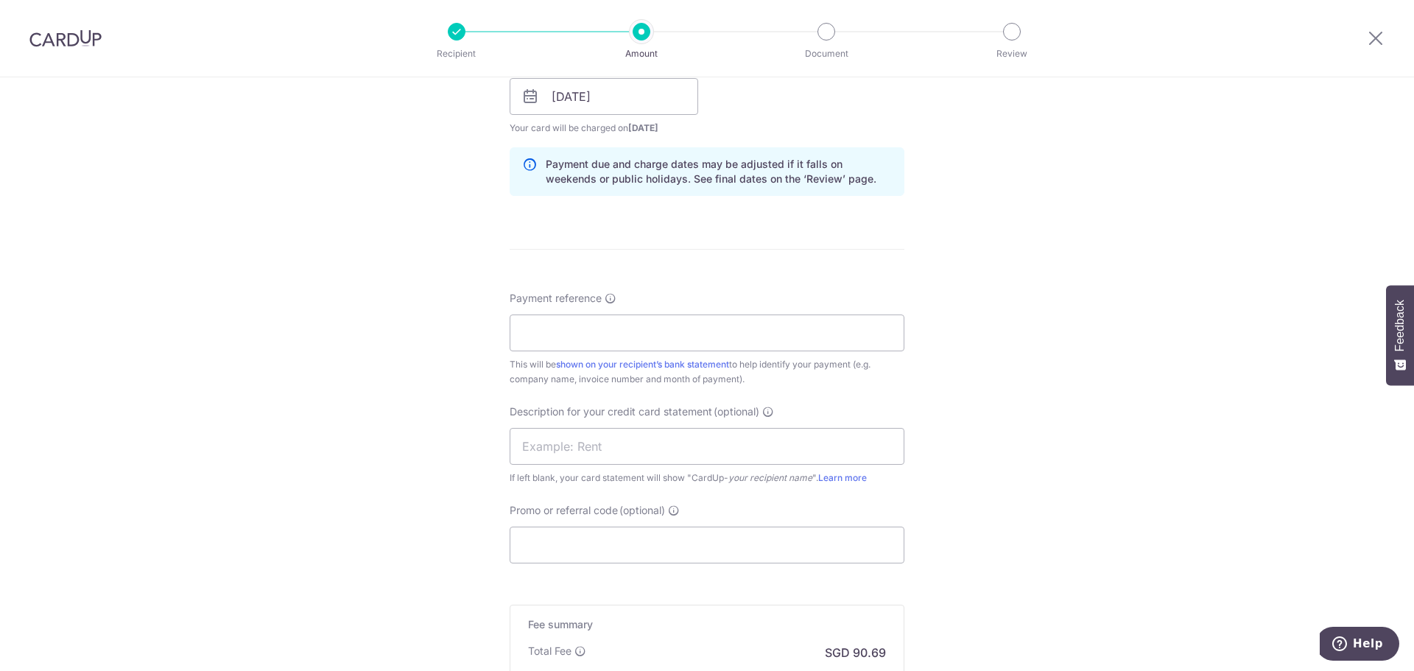
scroll to position [736, 0]
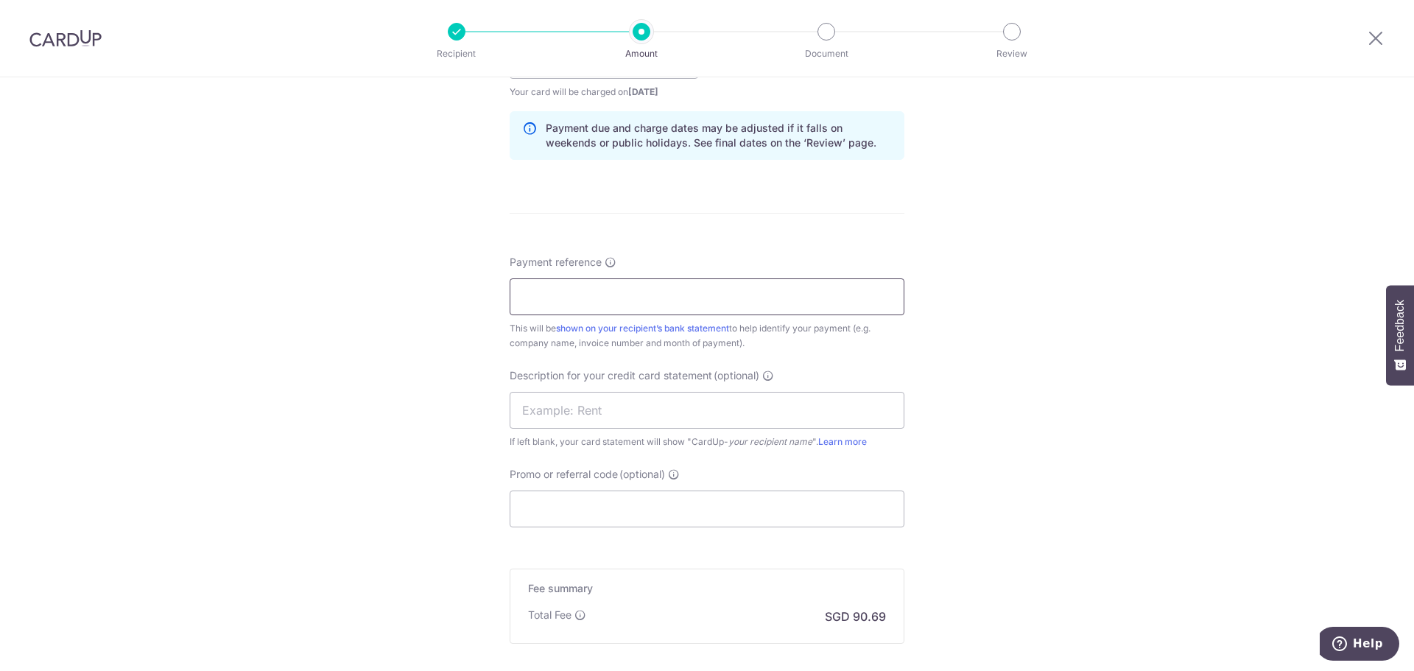
click at [646, 289] on input "Payment reference" at bounding box center [707, 296] width 395 height 37
click at [533, 286] on input "Payment reference" at bounding box center [707, 296] width 395 height 37
paste input "212529"
type input "212529"
click at [644, 512] on input "Promo or referral code (optional)" at bounding box center [707, 508] width 395 height 37
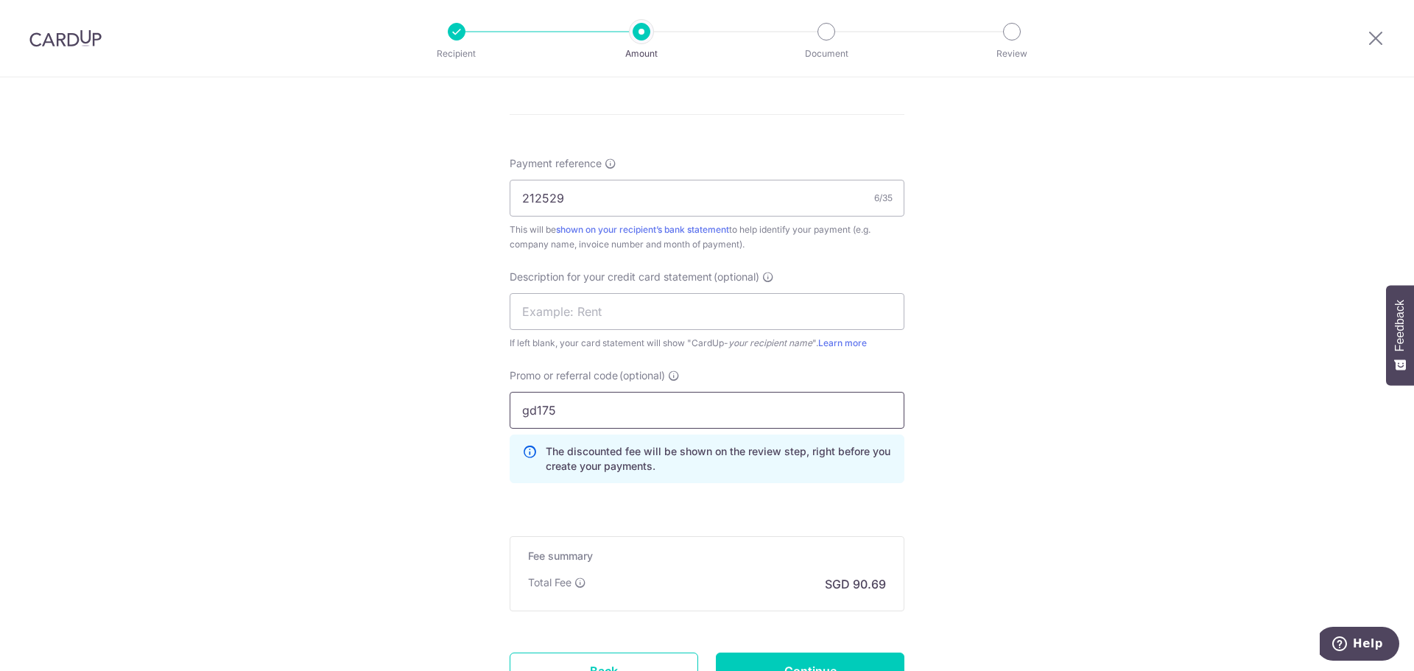
scroll to position [964, 0]
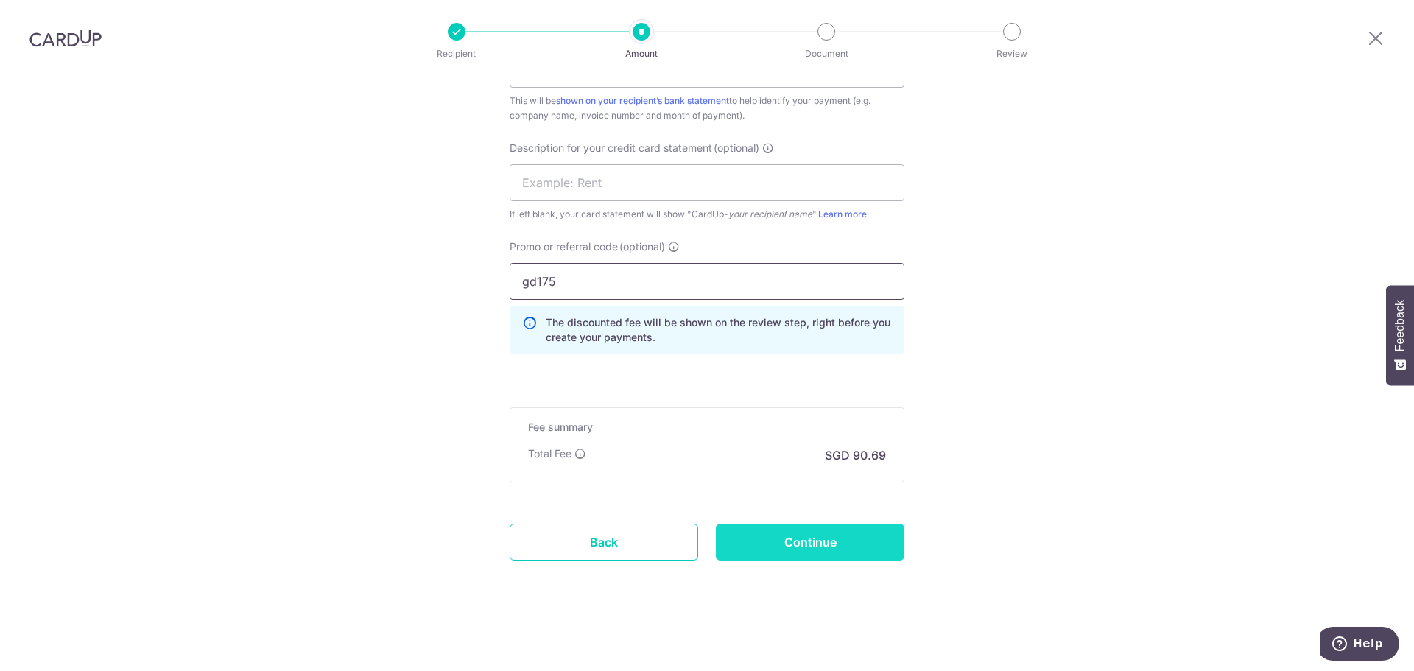
type input "gd175"
click at [806, 547] on input "Continue" at bounding box center [810, 542] width 189 height 37
type input "Create Schedule"
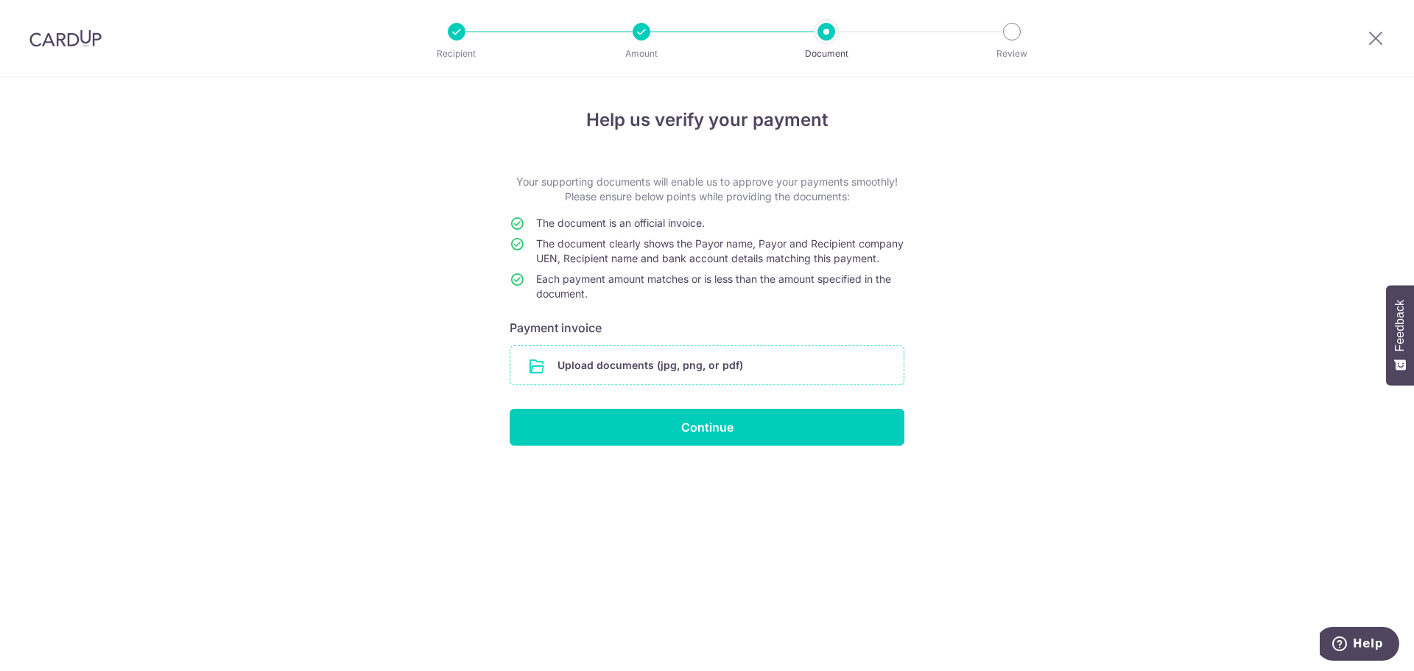
click at [708, 376] on input "file" at bounding box center [706, 365] width 393 height 38
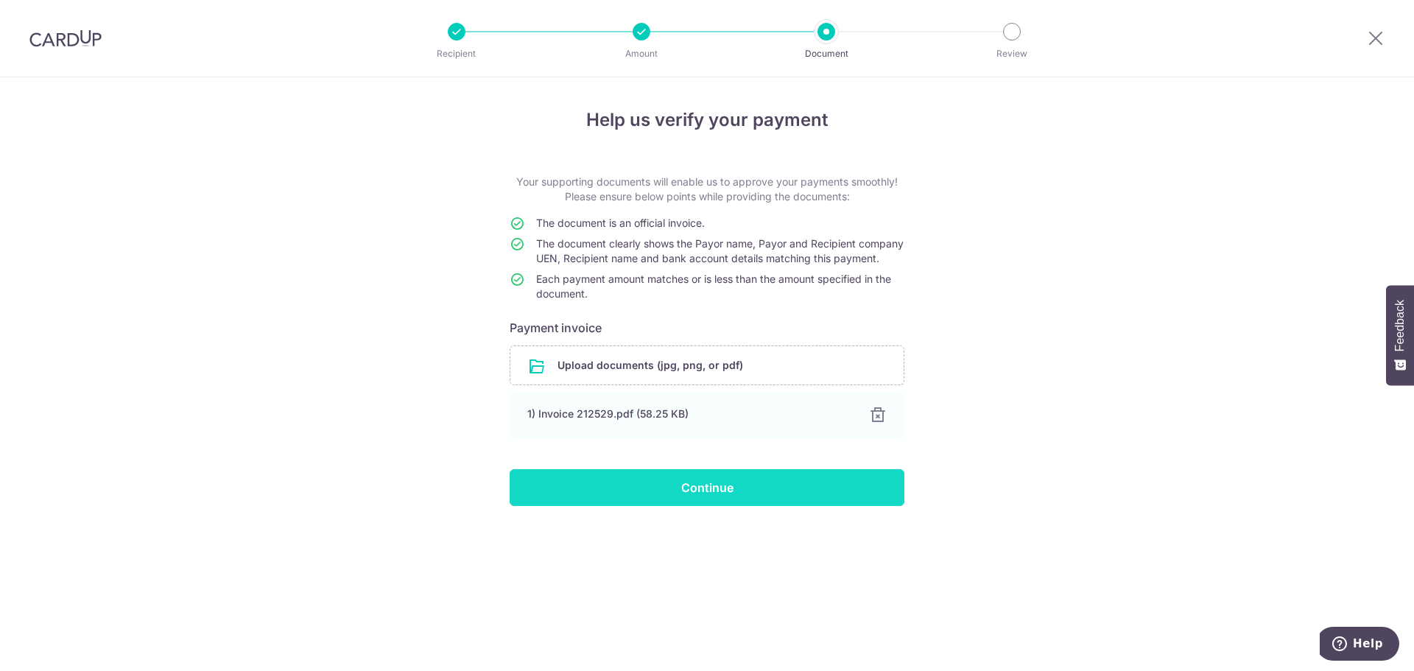
click at [655, 499] on input "Continue" at bounding box center [707, 487] width 395 height 37
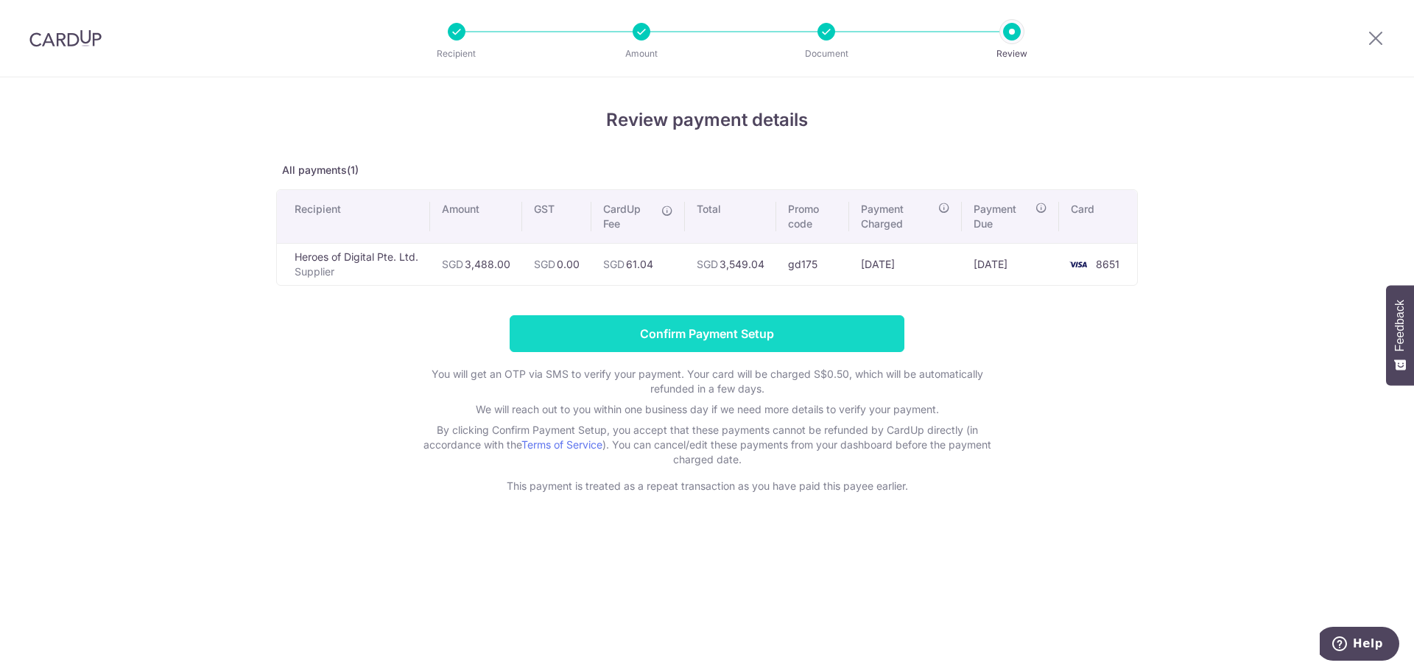
click at [764, 334] on input "Confirm Payment Setup" at bounding box center [707, 333] width 395 height 37
